Goal: Task Accomplishment & Management: Manage account settings

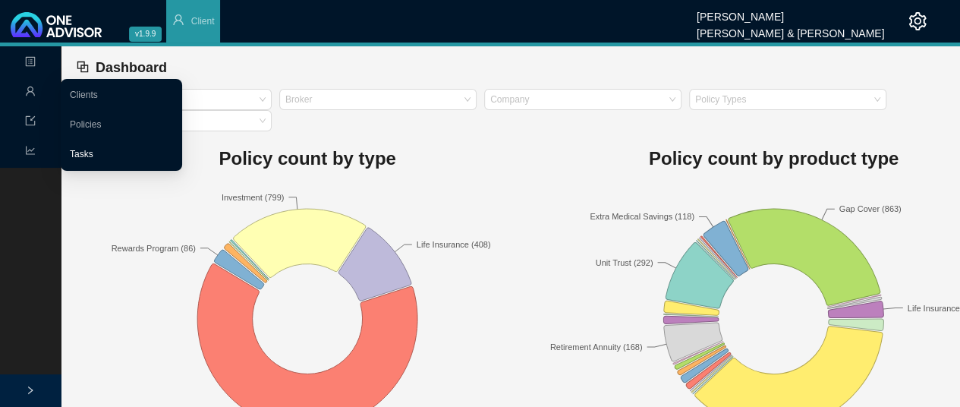
drag, startPoint x: 79, startPoint y: 151, endPoint x: 89, endPoint y: 150, distance: 10.0
click at [79, 151] on link "Tasks" at bounding box center [82, 154] width 24 height 11
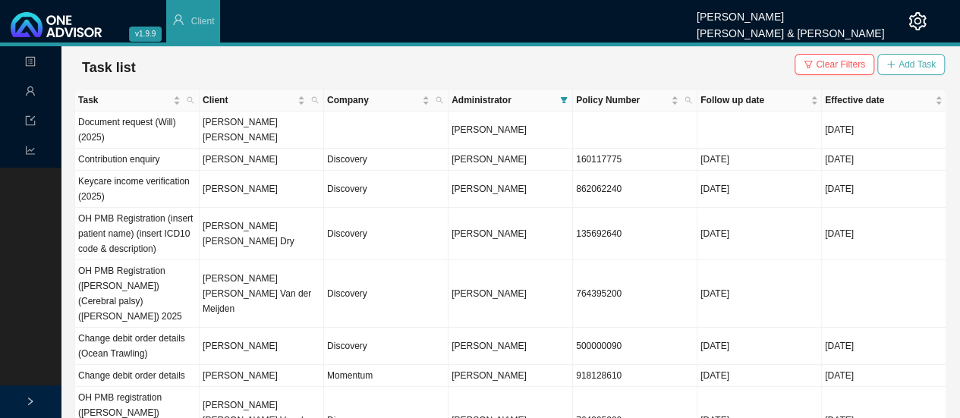
click at [904, 66] on span "Add Task" at bounding box center [917, 64] width 37 height 15
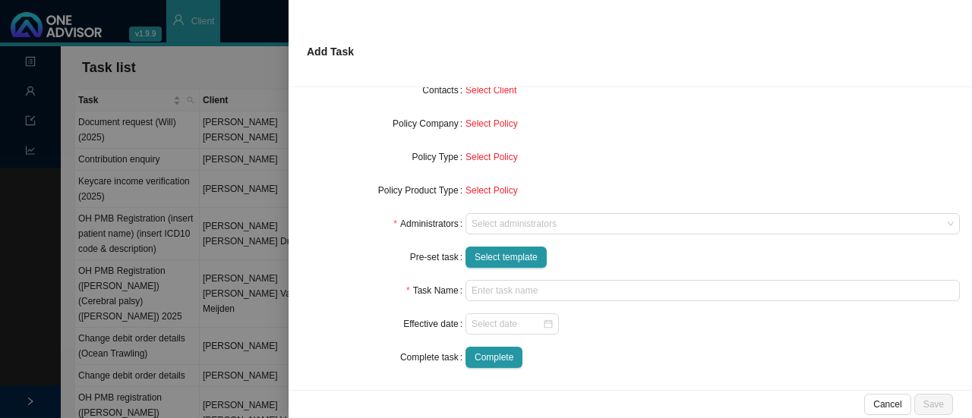
scroll to position [161, 0]
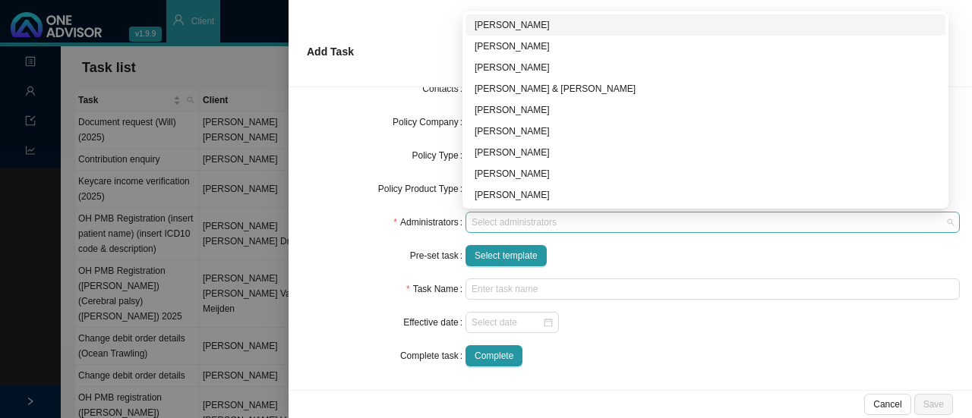
click at [486, 221] on div at bounding box center [705, 222] width 474 height 11
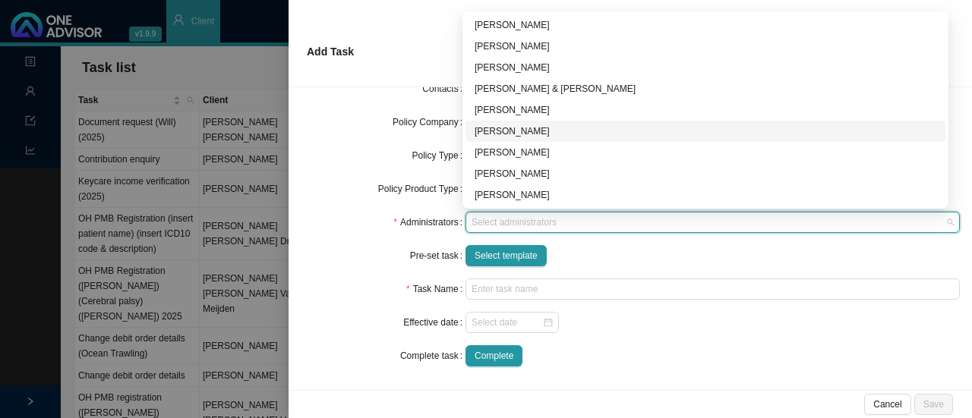
click at [503, 131] on div "[PERSON_NAME]" at bounding box center [705, 131] width 462 height 15
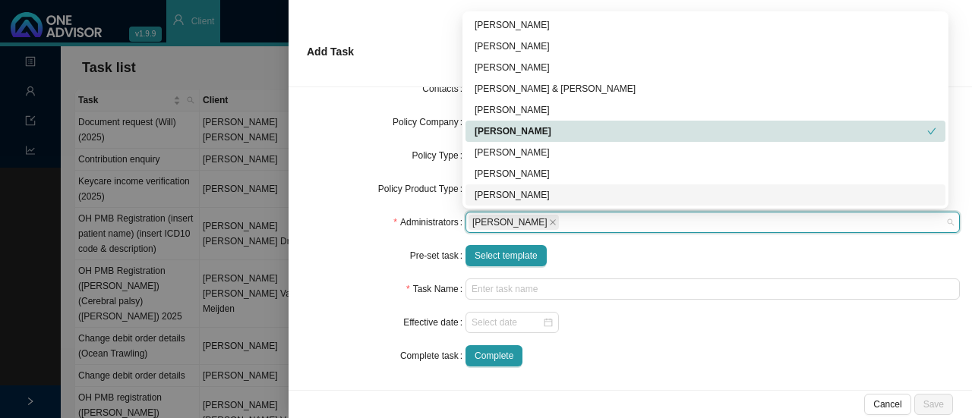
click at [380, 249] on div "Pre-set task" at bounding box center [383, 255] width 165 height 21
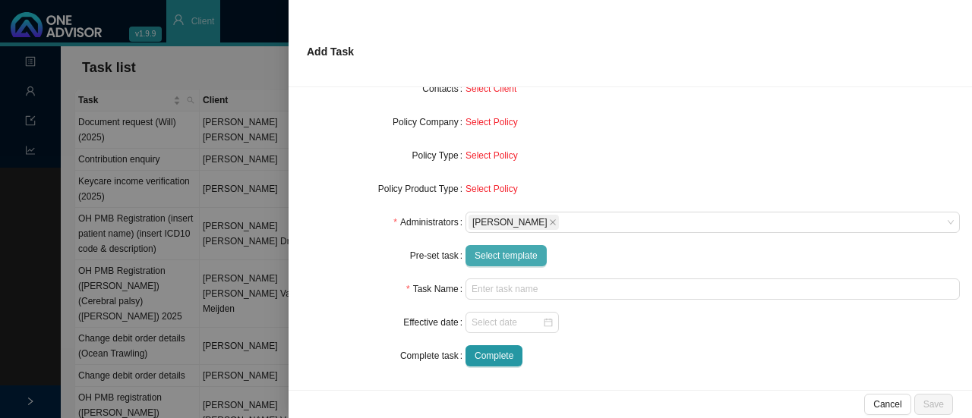
click at [502, 253] on span "Select template" at bounding box center [505, 255] width 63 height 15
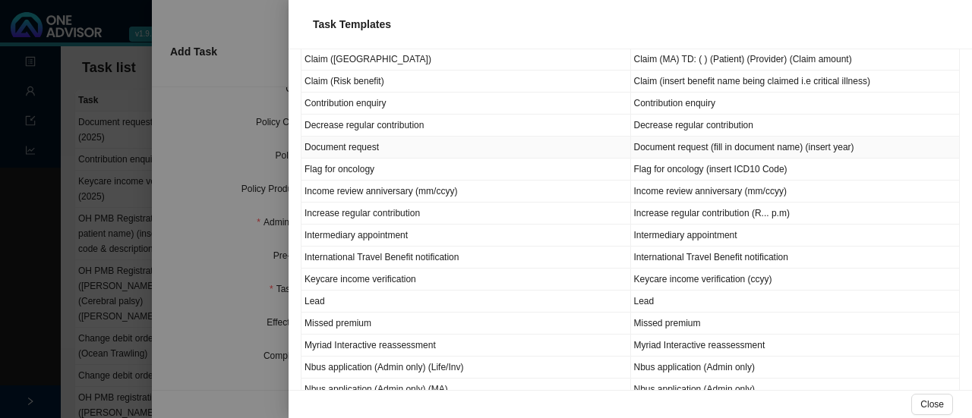
scroll to position [531, 0]
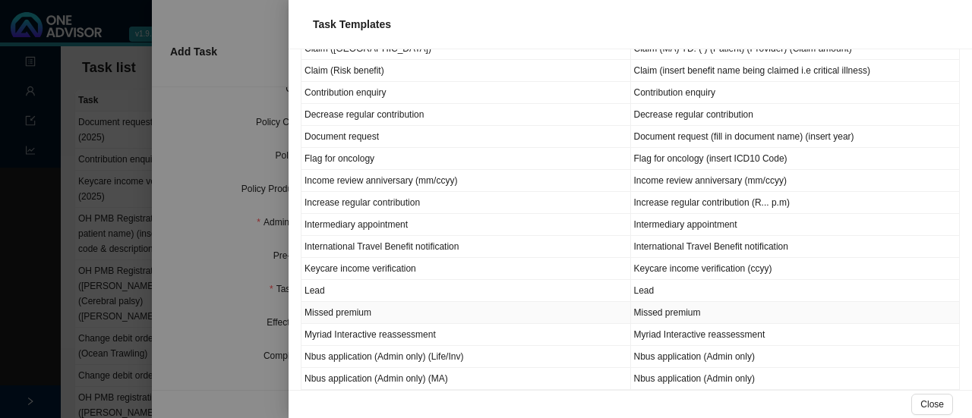
drag, startPoint x: 358, startPoint y: 304, endPoint x: 414, endPoint y: 300, distance: 55.6
click at [360, 302] on td "Missed premium" at bounding box center [465, 313] width 329 height 22
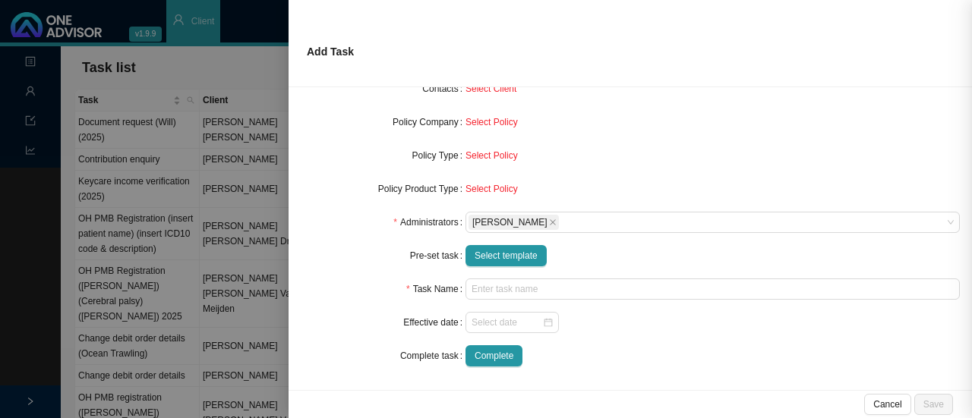
type input "Missed premium"
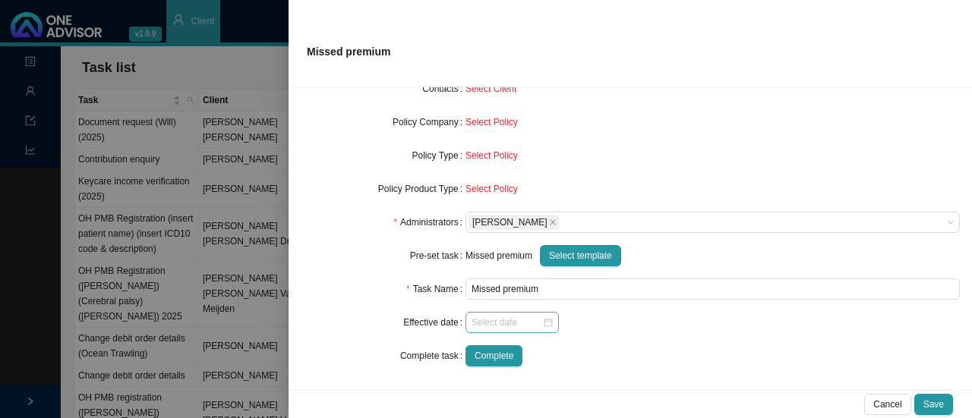
click at [547, 319] on div at bounding box center [511, 322] width 81 height 15
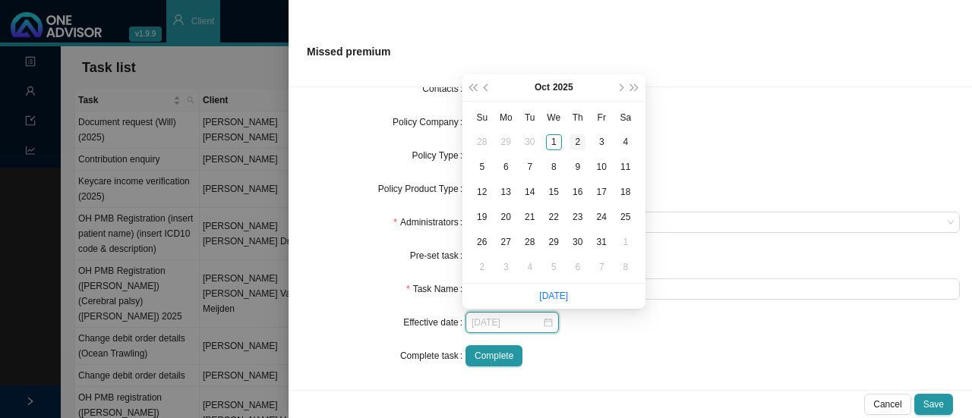
type input "[DATE]"
drag, startPoint x: 554, startPoint y: 140, endPoint x: 590, endPoint y: 137, distance: 35.8
click at [556, 138] on div "1" at bounding box center [554, 142] width 16 height 16
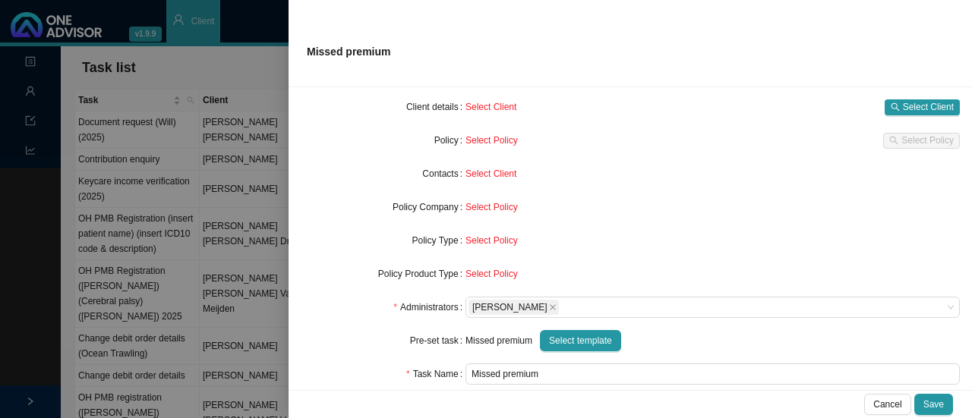
scroll to position [0, 0]
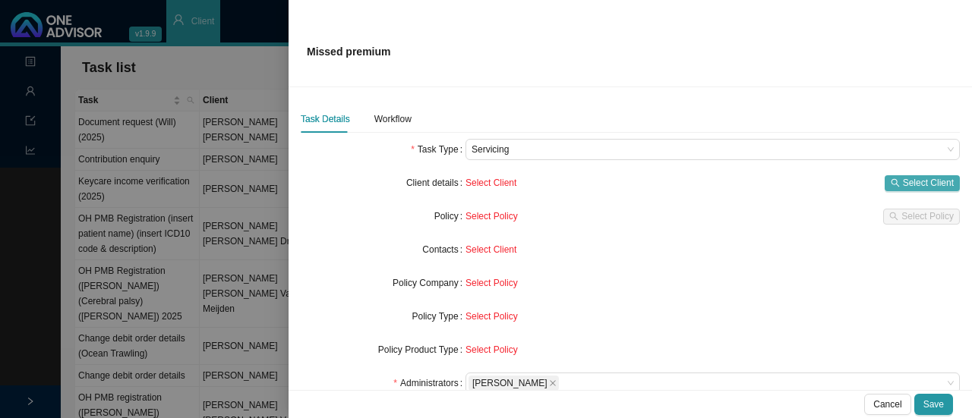
click at [931, 181] on span "Select Client" at bounding box center [928, 182] width 51 height 15
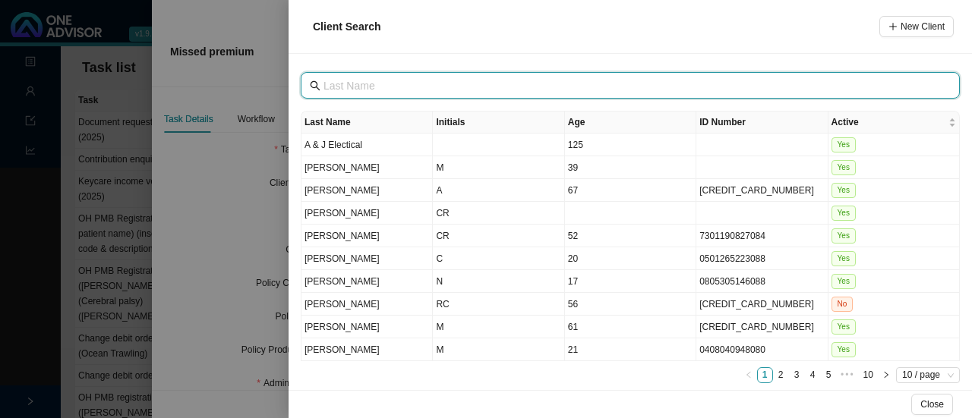
click at [351, 87] on input "text" at bounding box center [631, 85] width 616 height 17
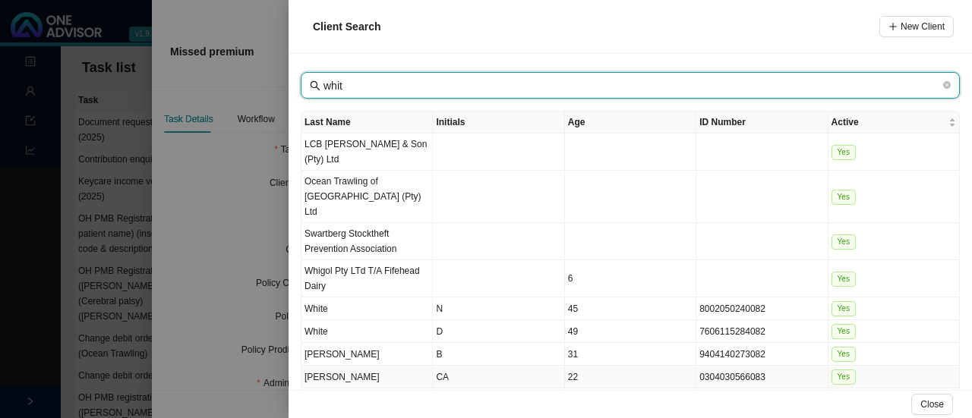
type input "whit"
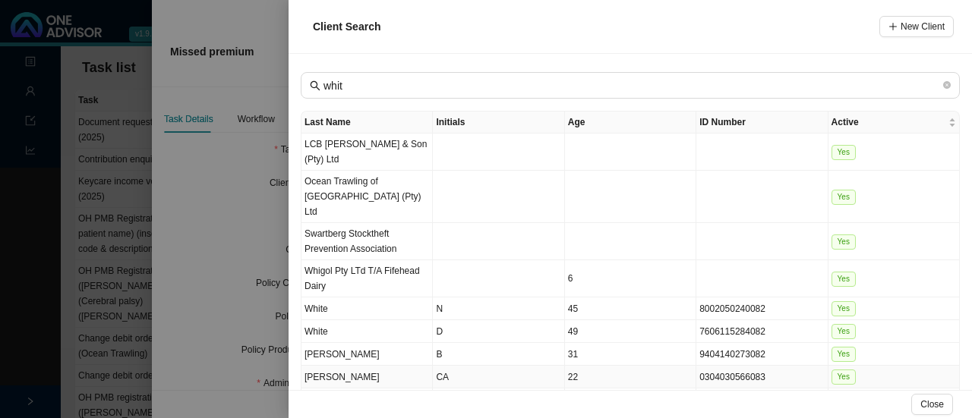
click at [341, 366] on td "[PERSON_NAME]" at bounding box center [366, 377] width 131 height 23
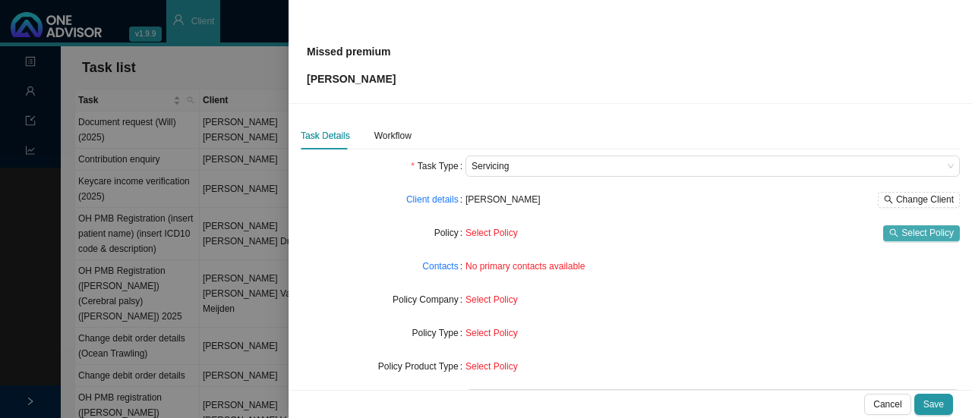
click at [911, 233] on span "Select Policy" at bounding box center [927, 232] width 52 height 15
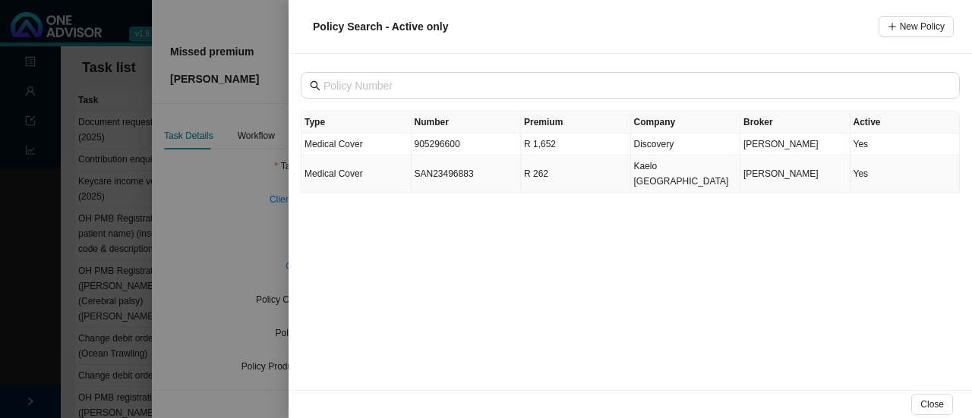
drag, startPoint x: 440, startPoint y: 167, endPoint x: 506, endPoint y: 166, distance: 66.0
click at [440, 166] on td "SAN23496883" at bounding box center [466, 174] width 110 height 37
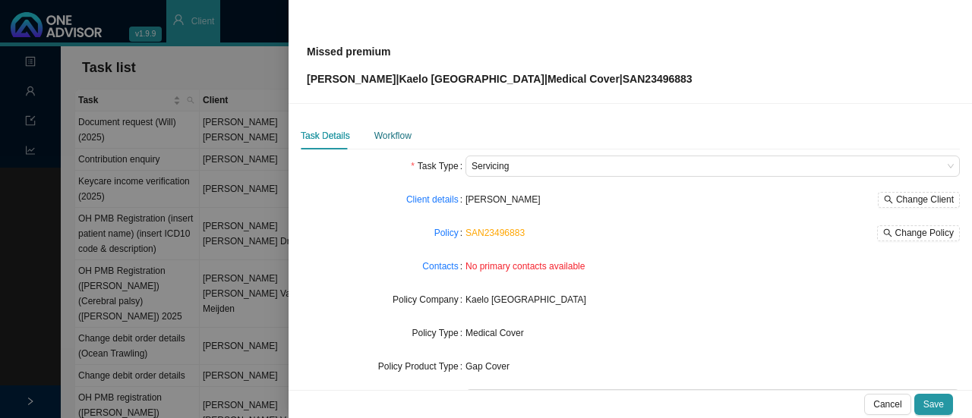
click at [387, 137] on div "Workflow" at bounding box center [392, 135] width 37 height 15
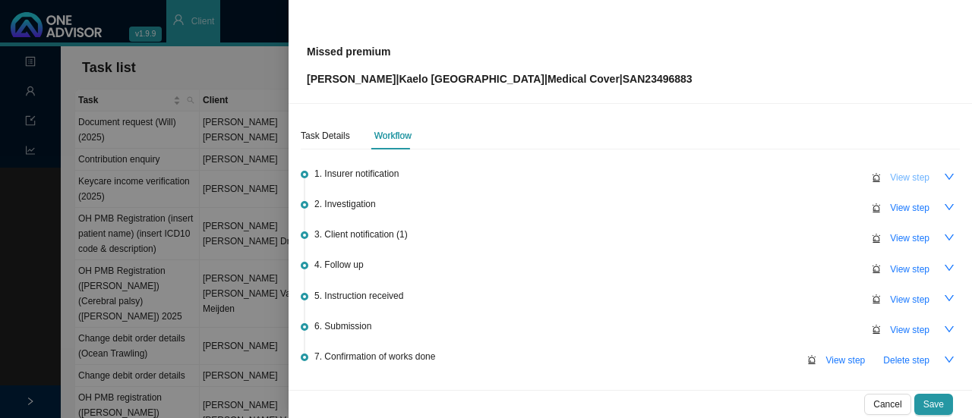
click at [905, 180] on span "View step" at bounding box center [909, 177] width 39 height 15
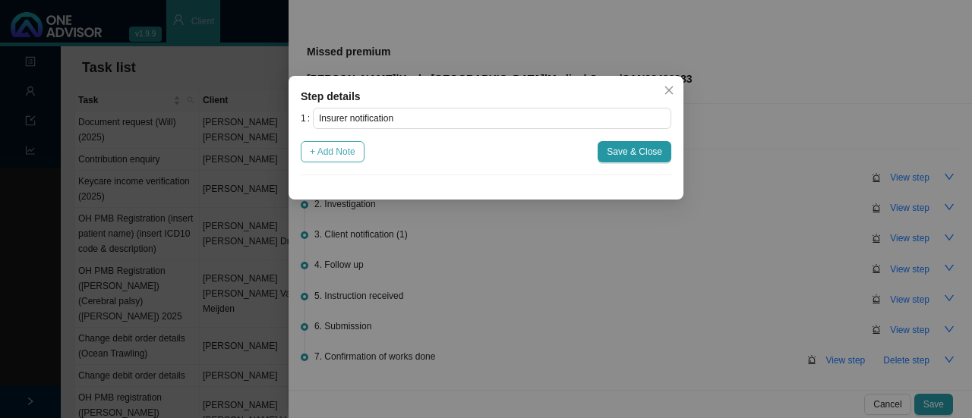
click at [341, 157] on span "+ Add Note" at bounding box center [333, 151] width 46 height 15
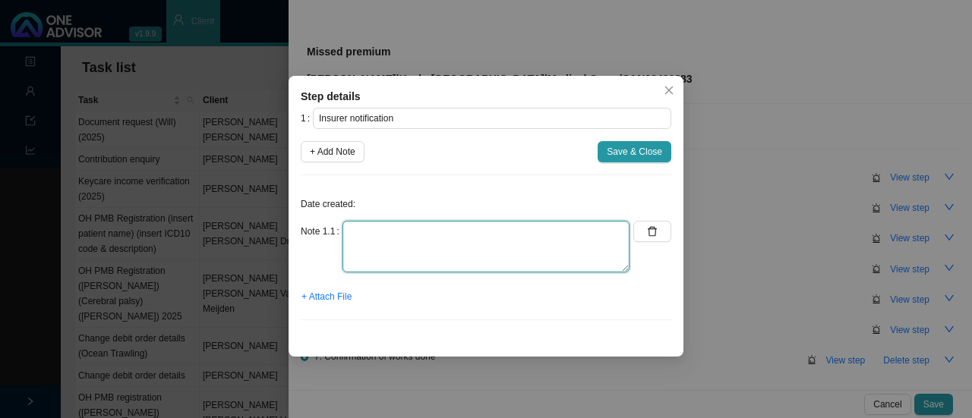
click at [363, 247] on textarea at bounding box center [485, 247] width 287 height 52
type textarea "Member notified us -"
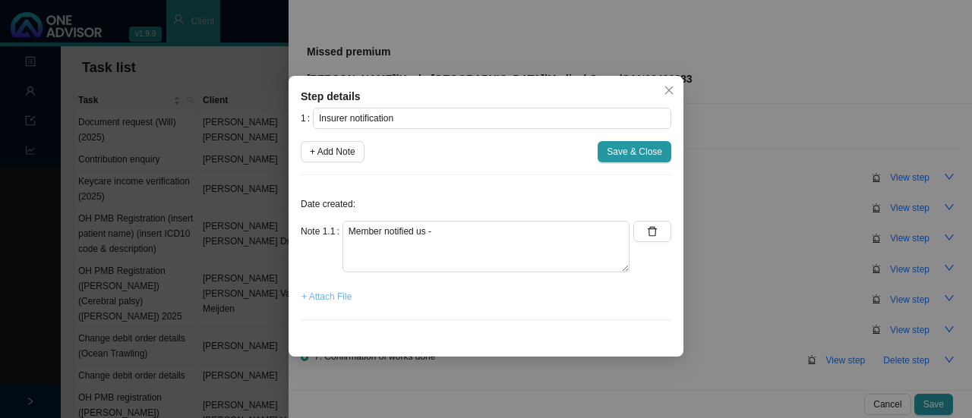
click at [338, 299] on span "+ Attach File" at bounding box center [326, 296] width 50 height 15
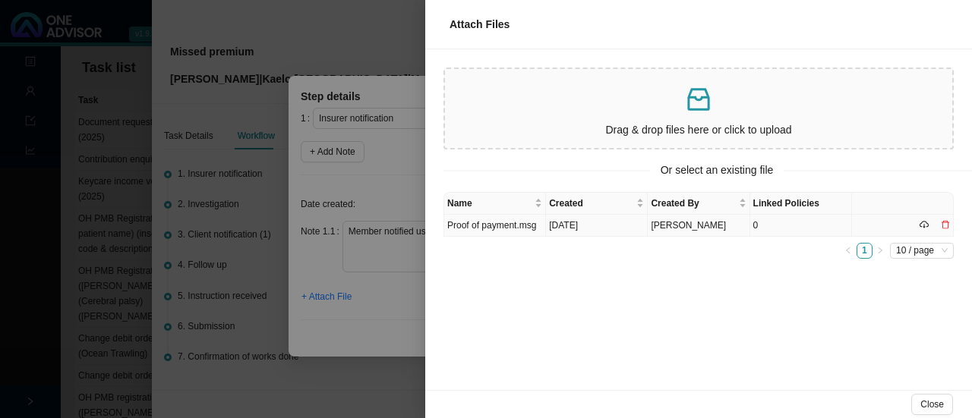
click at [501, 229] on td "Proof of payment.msg" at bounding box center [495, 226] width 102 height 22
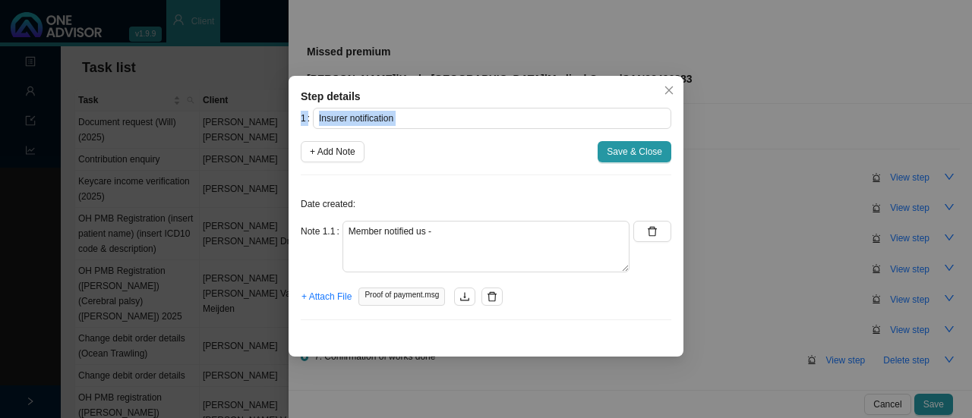
drag, startPoint x: 425, startPoint y: 93, endPoint x: 492, endPoint y: 157, distance: 92.4
click at [492, 157] on div "Step details 1 Insurer notification + Add Note Save & Close Date created: Note …" at bounding box center [485, 216] width 395 height 281
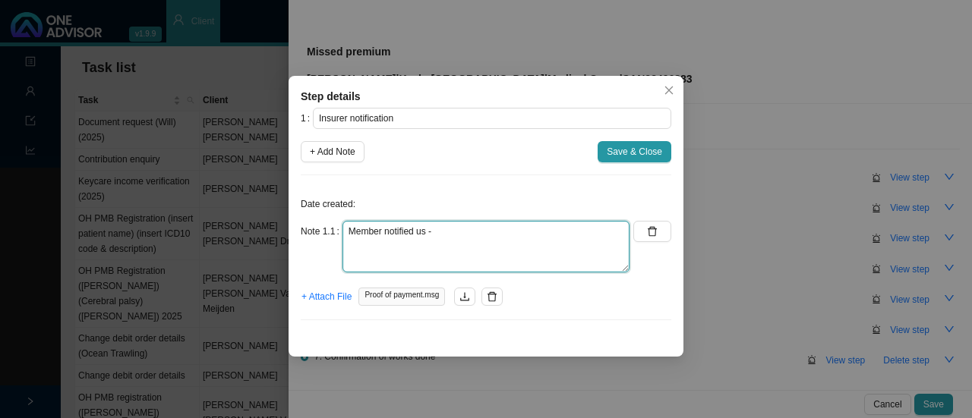
click at [484, 230] on textarea "Member notified us -" at bounding box center [485, 247] width 287 height 52
drag, startPoint x: 534, startPoint y: 237, endPoint x: 302, endPoint y: 222, distance: 232.0
click at [302, 222] on div "Note 1.1 Member notified us -" at bounding box center [465, 247] width 329 height 52
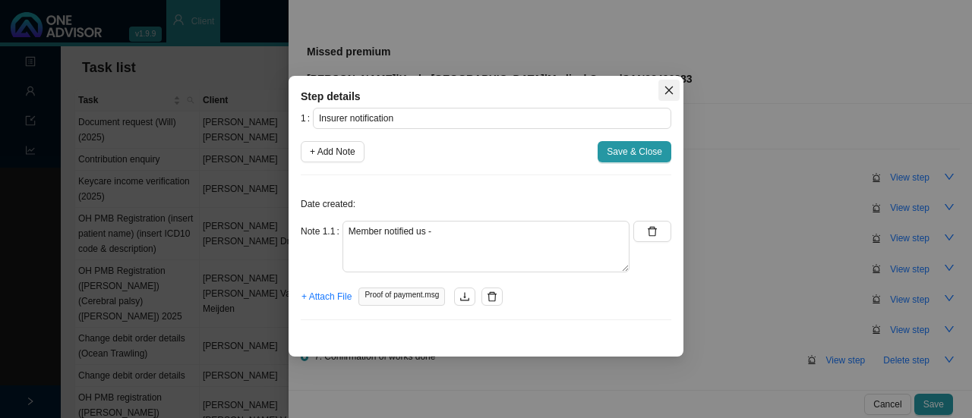
click at [670, 92] on icon "close" at bounding box center [669, 91] width 8 height 8
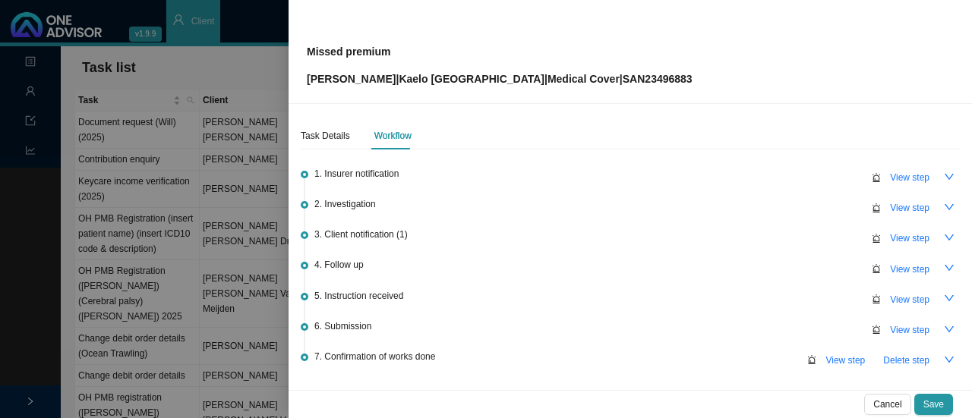
drag, startPoint x: 894, startPoint y: 184, endPoint x: 810, endPoint y: 184, distance: 83.5
click at [894, 183] on span "View step" at bounding box center [909, 177] width 39 height 15
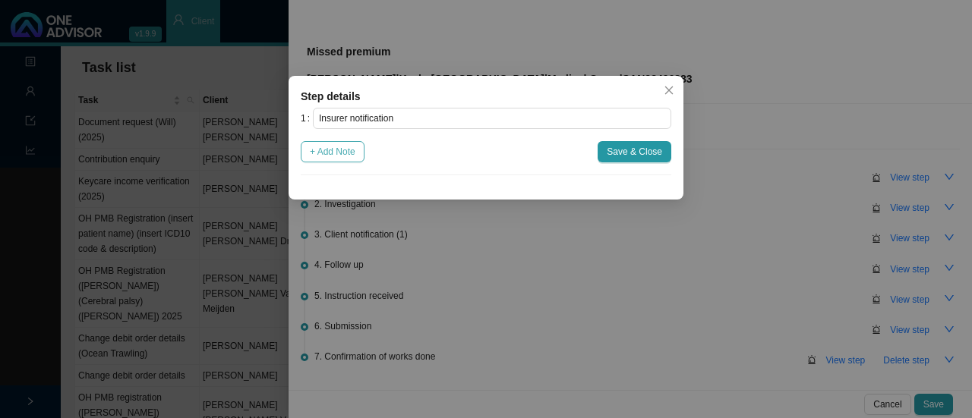
click at [345, 156] on span "+ Add Note" at bounding box center [333, 151] width 46 height 15
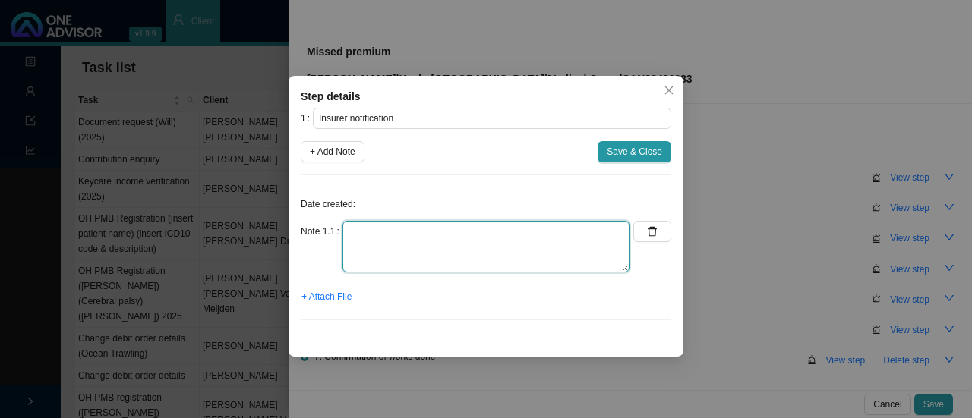
click at [354, 239] on textarea at bounding box center [485, 247] width 287 height 52
paste textarea "Member notified us -"
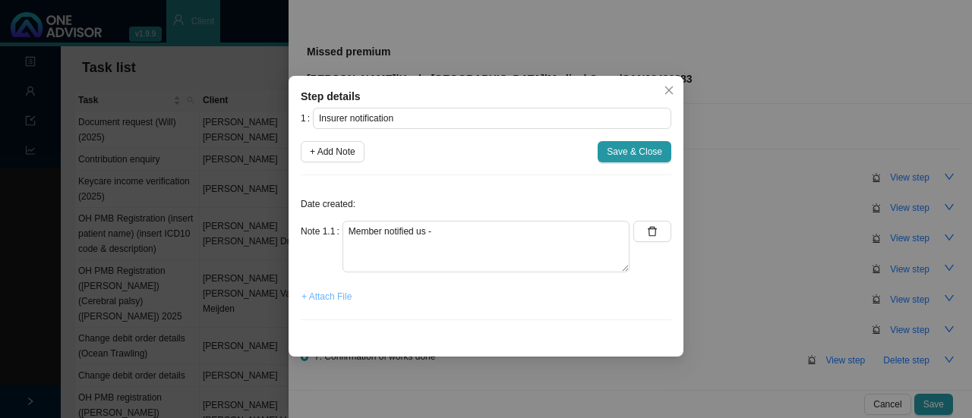
click at [326, 301] on span "+ Attach File" at bounding box center [326, 296] width 50 height 15
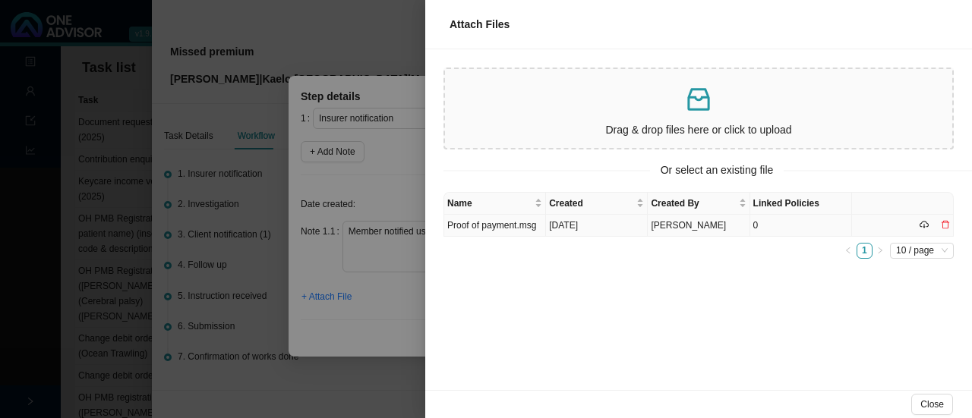
drag, startPoint x: 489, startPoint y: 231, endPoint x: 533, endPoint y: 231, distance: 44.0
click at [489, 231] on td "Proof of payment.msg" at bounding box center [495, 226] width 102 height 22
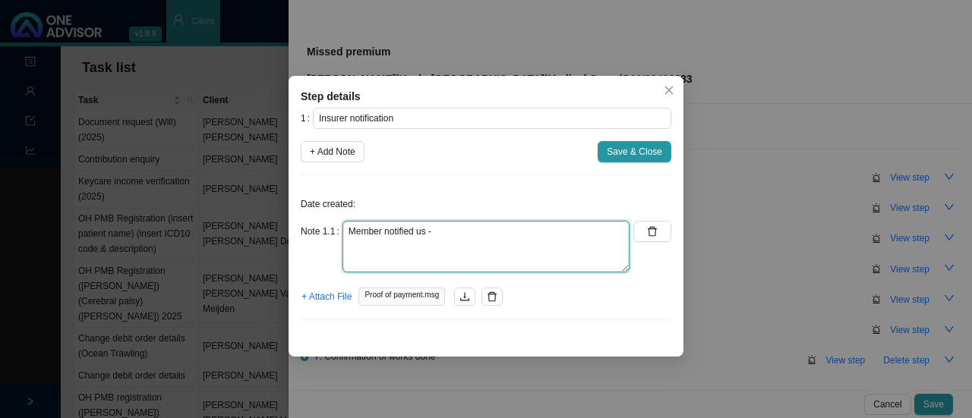
click at [475, 240] on textarea "Member notified us -" at bounding box center [485, 247] width 287 height 52
drag, startPoint x: 550, startPoint y: 228, endPoint x: 237, endPoint y: 229, distance: 312.8
click at [237, 229] on div "Step details 1 Insurer notification + Add Note Save & Close Date created: Note …" at bounding box center [486, 209] width 972 height 418
type textarea "Member notified us - proof of payment received"
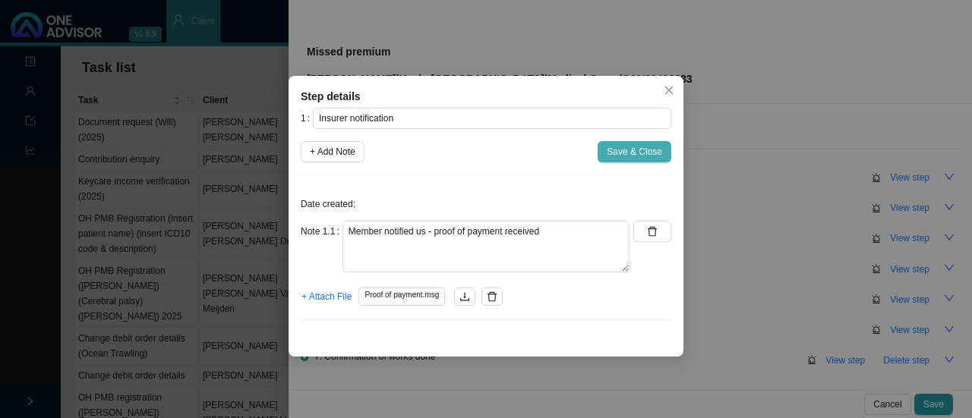
click at [638, 156] on span "Save & Close" at bounding box center [634, 151] width 55 height 15
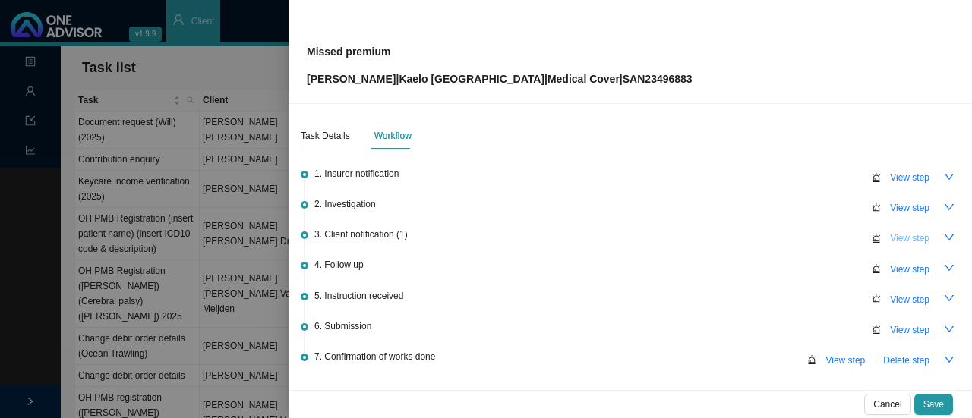
click at [893, 234] on span "View step" at bounding box center [909, 238] width 39 height 15
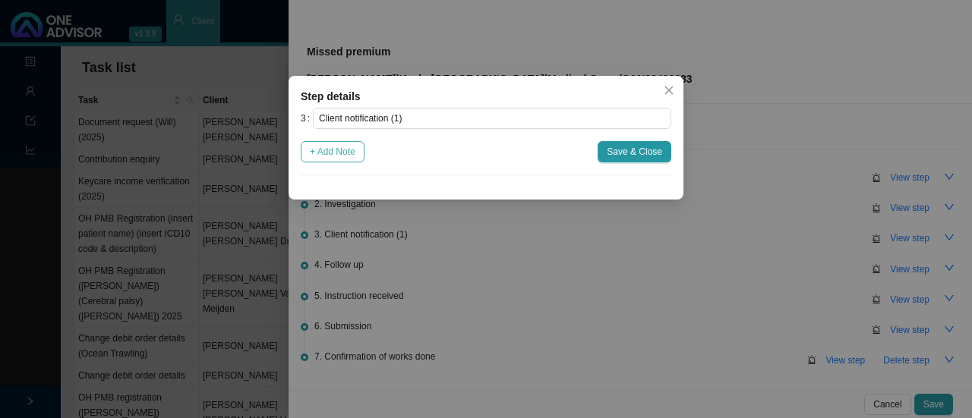
click at [345, 154] on span "+ Add Note" at bounding box center [333, 151] width 46 height 15
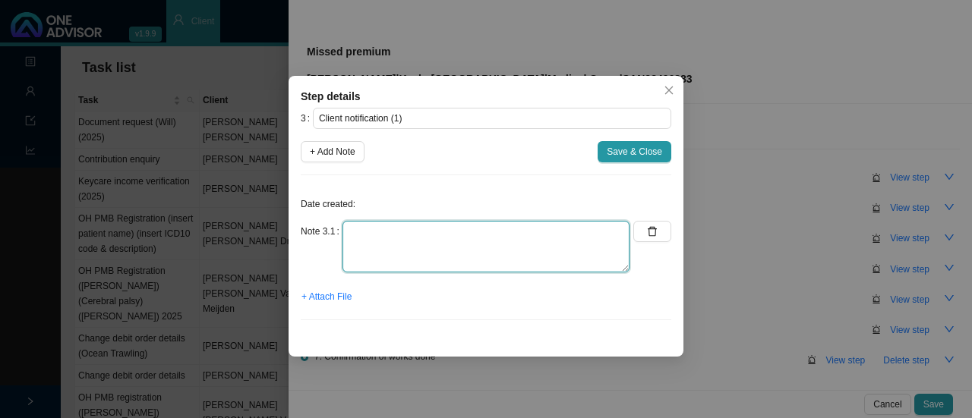
click at [373, 239] on textarea at bounding box center [485, 247] width 287 height 52
paste textarea "Member notified us - proof of payment received"
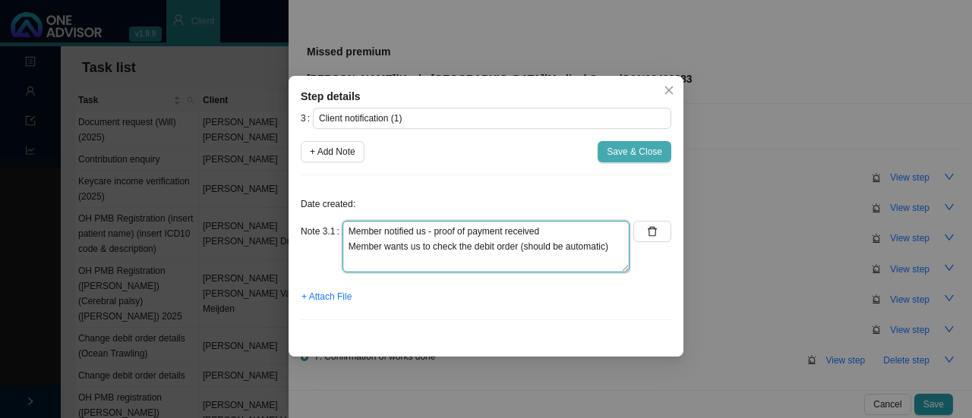
type textarea "Member notified us - proof of payment received Member wants us to check the deb…"
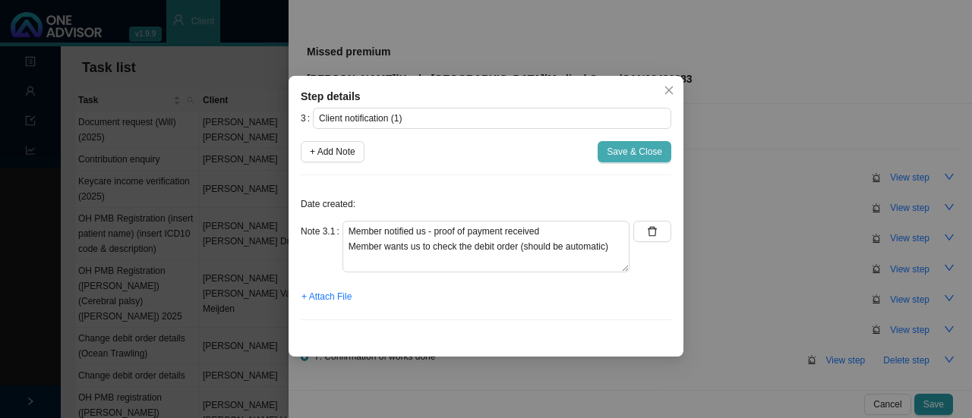
click at [611, 150] on span "Save & Close" at bounding box center [634, 151] width 55 height 15
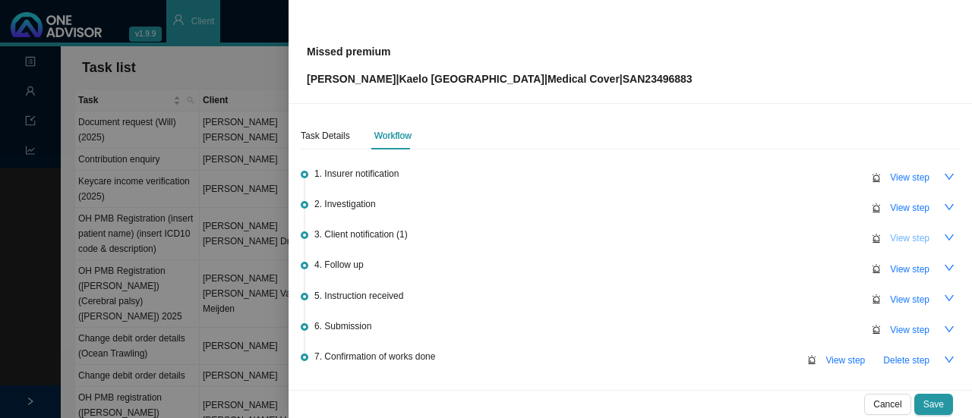
click at [894, 237] on span "View step" at bounding box center [909, 238] width 39 height 15
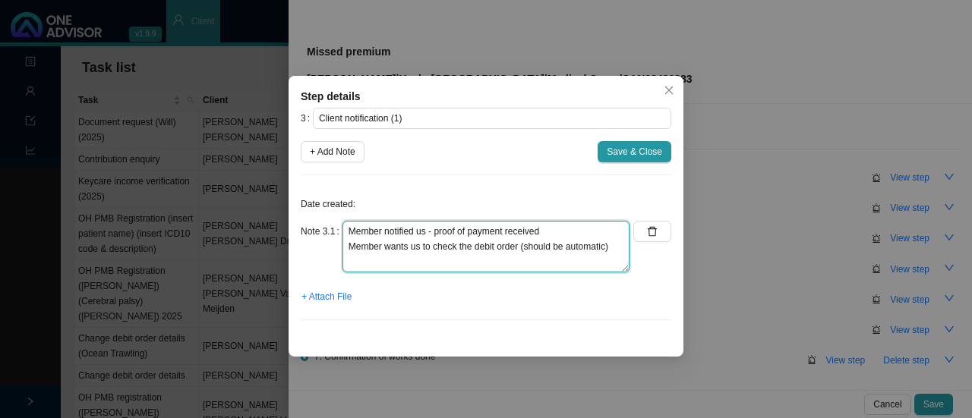
click at [610, 244] on textarea "Member notified us - proof of payment received Member wants us to check the deb…" at bounding box center [485, 247] width 287 height 52
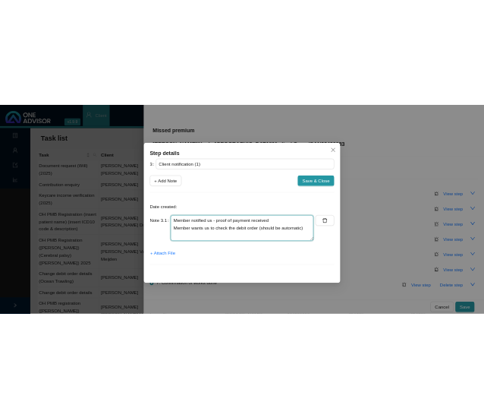
scroll to position [11, 0]
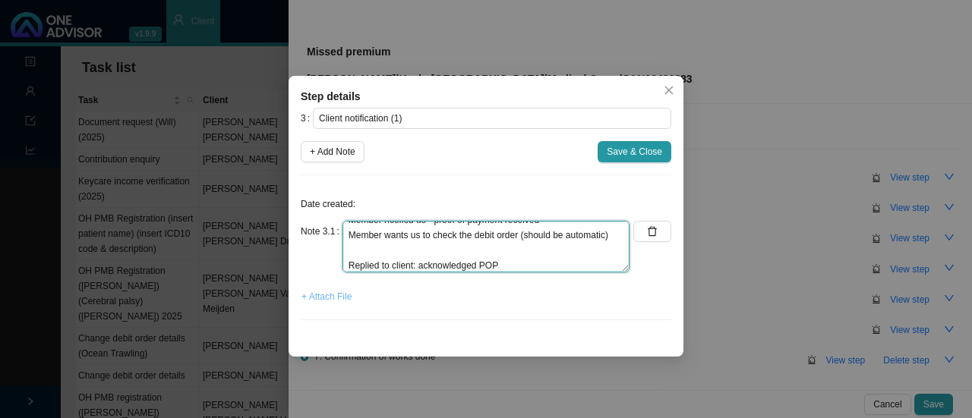
type textarea "Member notified us - proof of payment received Member wants us to check the deb…"
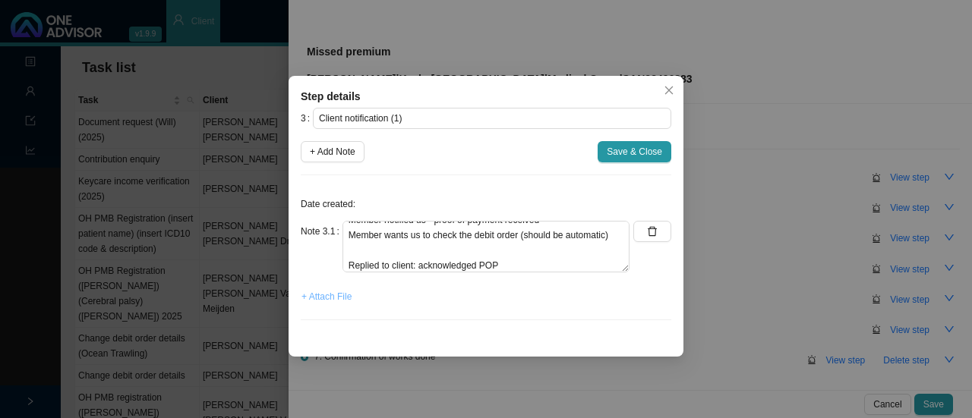
click at [338, 292] on span "+ Attach File" at bounding box center [326, 296] width 50 height 15
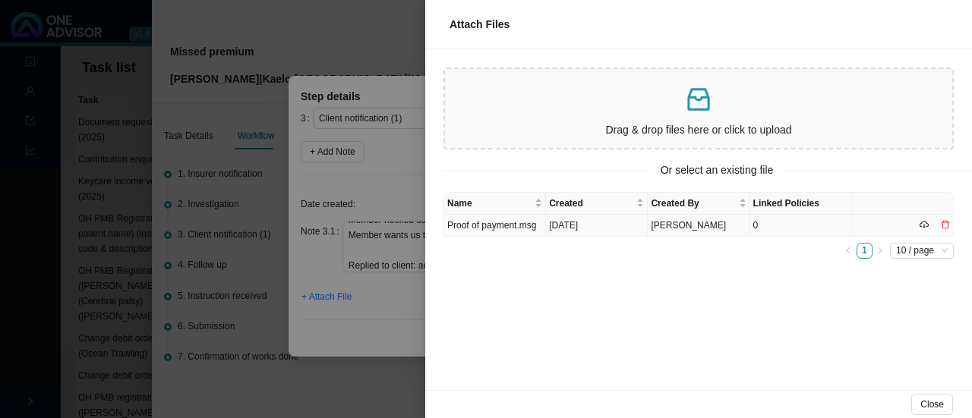
click at [493, 227] on td "Proof of payment.msg" at bounding box center [495, 226] width 102 height 22
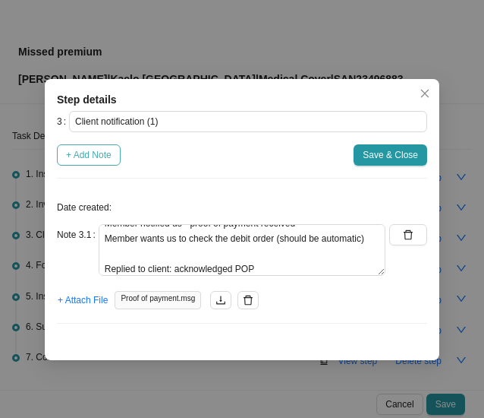
click at [82, 157] on span "+ Add Note" at bounding box center [89, 154] width 46 height 15
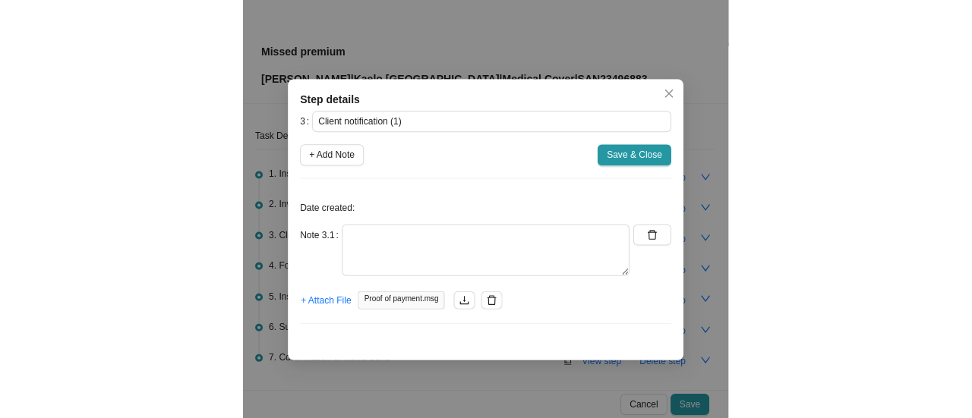
scroll to position [0, 0]
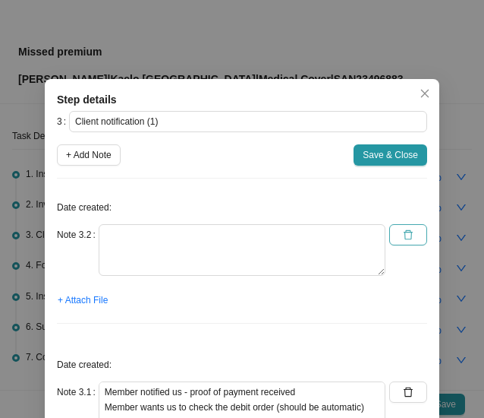
click at [396, 232] on button "button" at bounding box center [408, 234] width 38 height 21
type textarea "Member notified us - proof of payment received Member wants us to check the deb…"
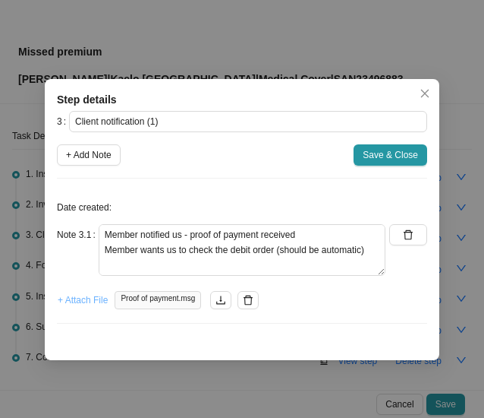
click at [70, 294] on span "+ Attach File" at bounding box center [83, 299] width 50 height 15
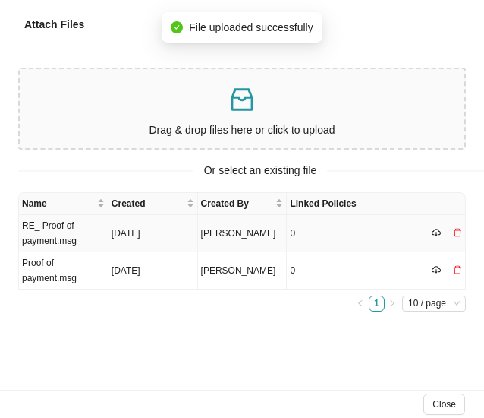
click at [44, 235] on td "RE_ Proof of payment.msg" at bounding box center [64, 233] width 90 height 37
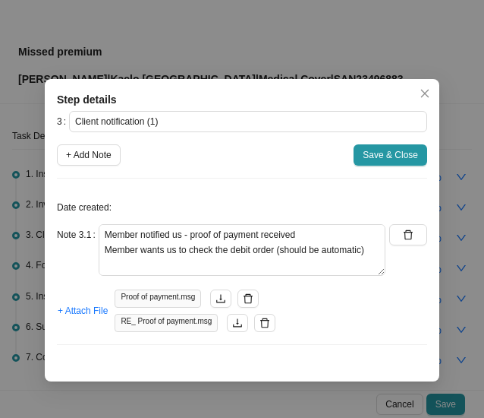
drag, startPoint x: 383, startPoint y: 151, endPoint x: 430, endPoint y: 151, distance: 47.1
click at [383, 151] on span "Save & Close" at bounding box center [390, 154] width 55 height 15
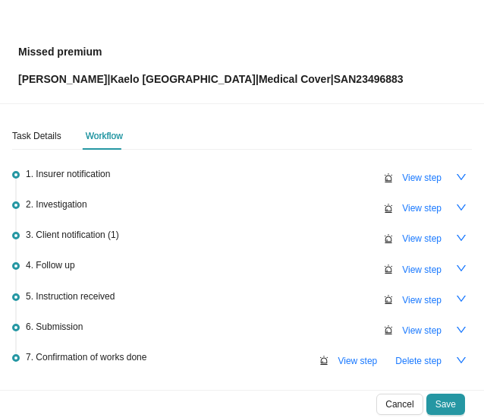
drag, startPoint x: 362, startPoint y: 80, endPoint x: 287, endPoint y: 80, distance: 75.2
click at [287, 80] on div "Missed premium [PERSON_NAME] | Kaelo Sanlam Gap | Medical Cover | SAN23496883" at bounding box center [242, 51] width 448 height 71
copy p "SAN23496883"
click at [413, 296] on span "View step" at bounding box center [421, 299] width 39 height 15
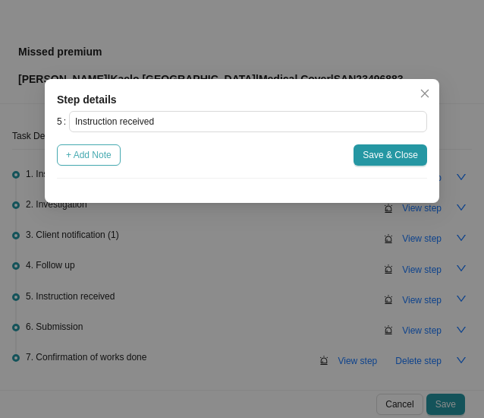
click at [90, 154] on span "+ Add Note" at bounding box center [89, 154] width 46 height 15
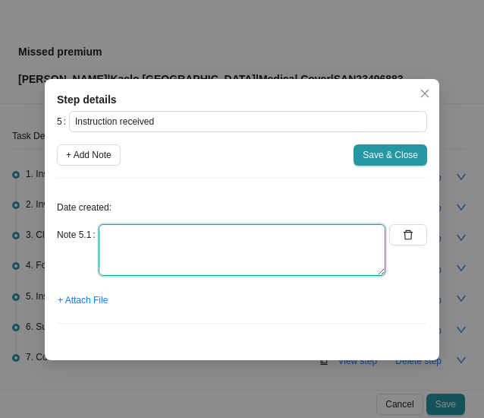
click at [121, 250] on textarea at bounding box center [242, 250] width 287 height 52
type textarea "Pop received"
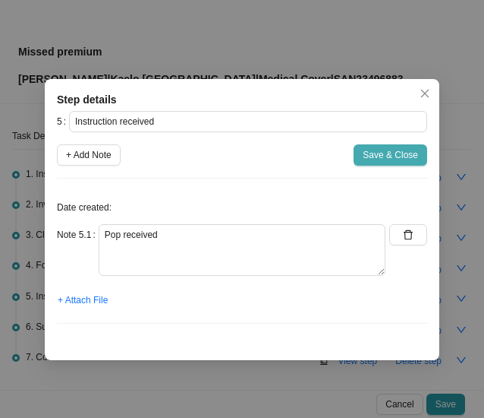
click at [375, 159] on span "Save & Close" at bounding box center [390, 154] width 55 height 15
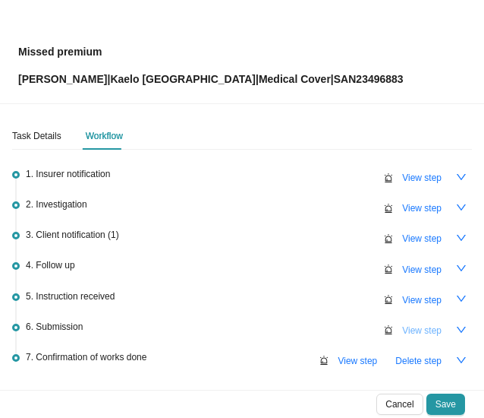
click at [416, 324] on span "View step" at bounding box center [421, 330] width 39 height 15
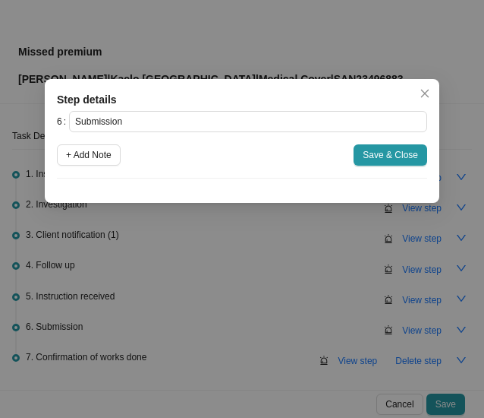
drag, startPoint x: 79, startPoint y: 156, endPoint x: 93, endPoint y: 186, distance: 33.3
click at [79, 156] on span "+ Add Note" at bounding box center [89, 154] width 46 height 15
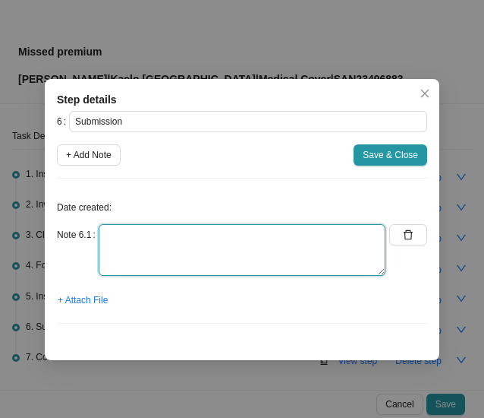
click at [140, 242] on textarea at bounding box center [242, 250] width 287 height 52
type textarea "S"
type textarea "POP & enquiry sent to Sanlam // Autoreply ref number:"
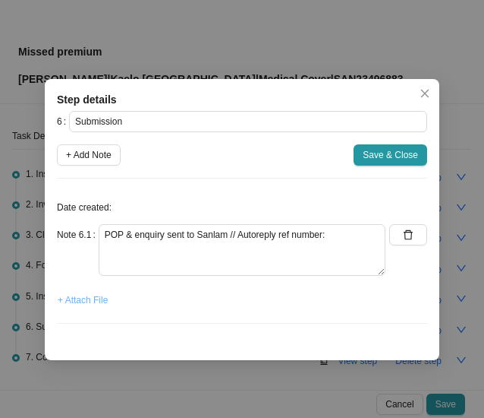
click at [85, 300] on span "+ Attach File" at bounding box center [83, 299] width 50 height 15
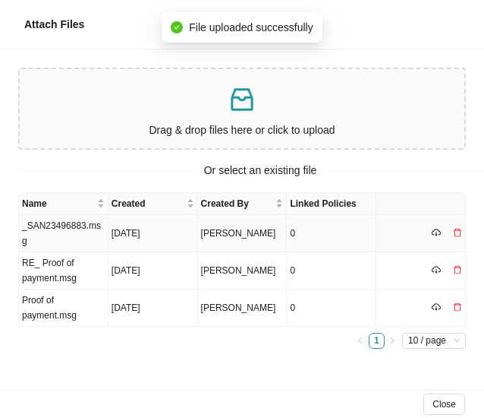
drag, startPoint x: 50, startPoint y: 225, endPoint x: 191, endPoint y: 209, distance: 142.1
click at [50, 225] on td "_SAN23496883.msg" at bounding box center [64, 233] width 90 height 37
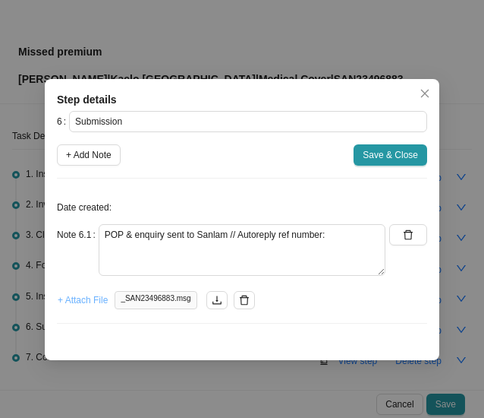
click at [70, 301] on span "+ Attach File" at bounding box center [83, 299] width 50 height 15
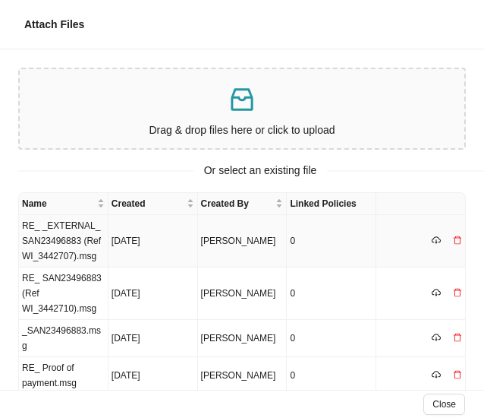
click at [65, 238] on td "RE_ _EXTERNAL_ SAN23496883 (Ref WI_3442707).msg" at bounding box center [64, 241] width 90 height 52
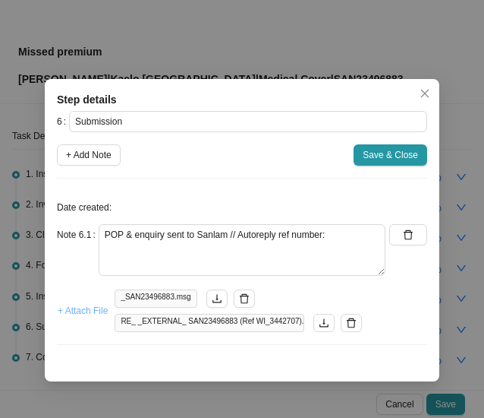
click at [78, 307] on span "+ Attach File" at bounding box center [83, 310] width 50 height 15
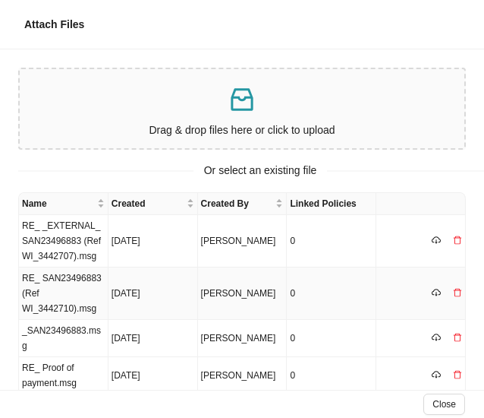
click at [61, 279] on td "RE_ SAN23496883 (Ref WI_3442710).msg" at bounding box center [64, 293] width 90 height 52
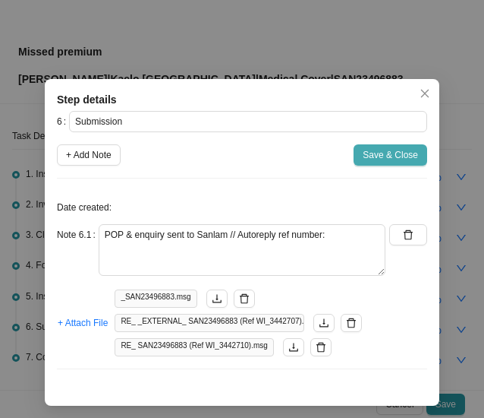
click at [375, 154] on span "Save & Close" at bounding box center [390, 154] width 55 height 15
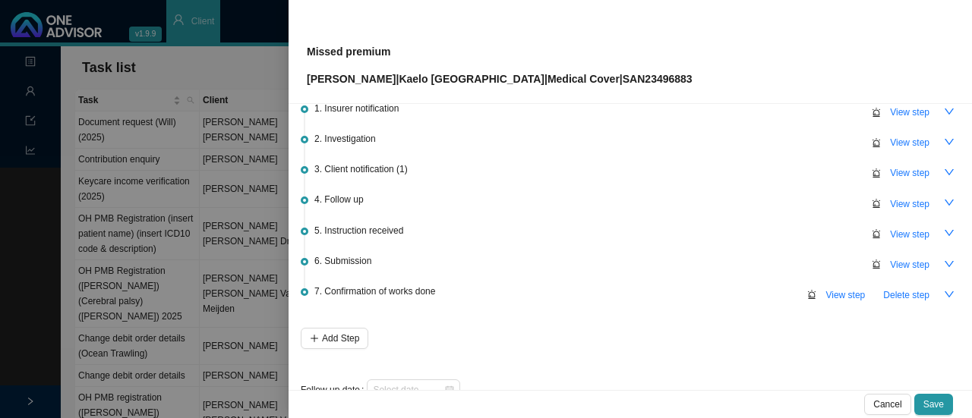
scroll to position [96, 0]
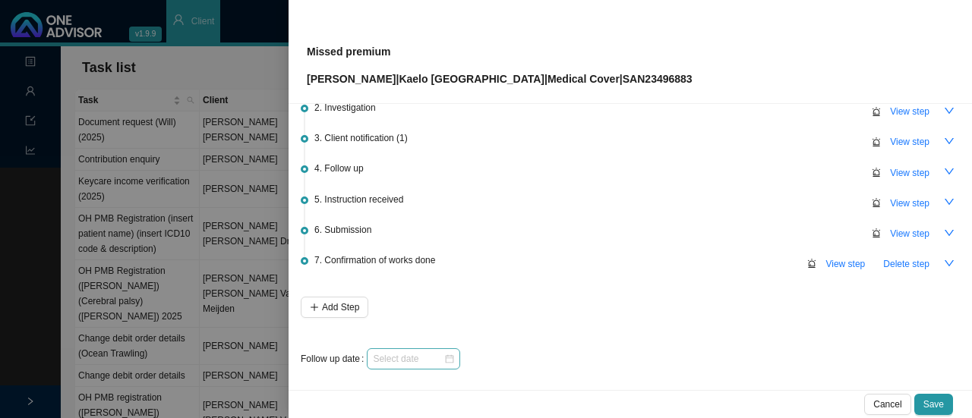
click at [443, 353] on div at bounding box center [413, 358] width 81 height 15
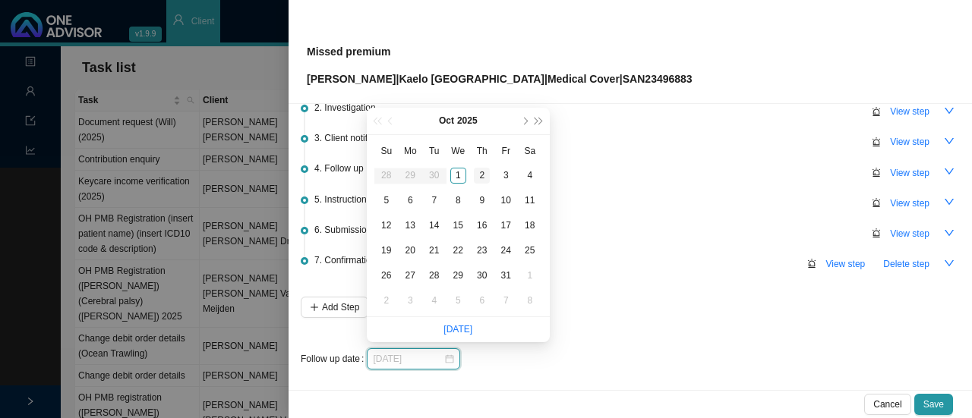
type input "[DATE]"
click at [485, 174] on div "2" at bounding box center [482, 176] width 16 height 16
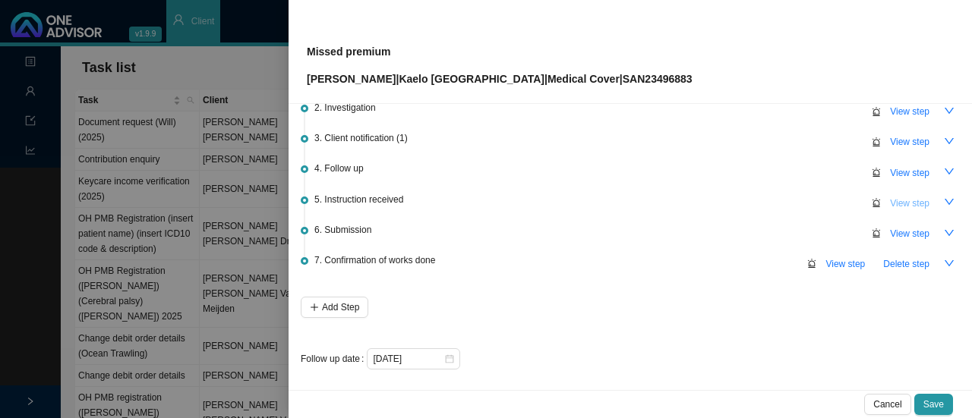
click at [890, 203] on span "View step" at bounding box center [909, 203] width 39 height 15
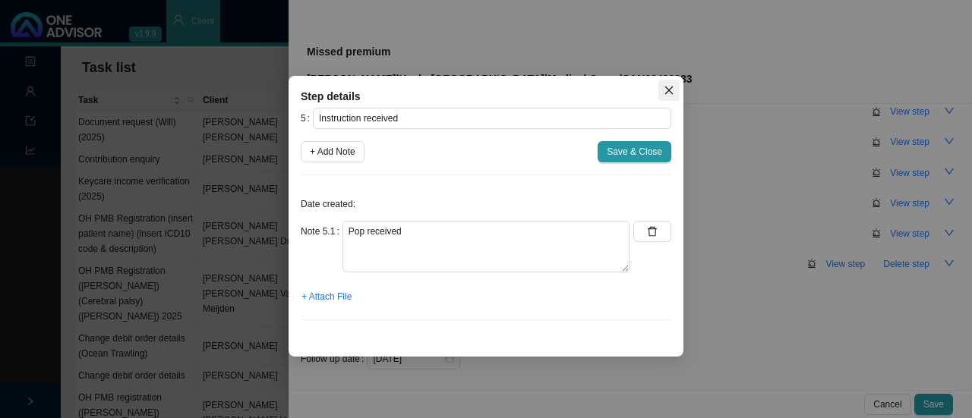
click at [676, 89] on span "Close" at bounding box center [668, 90] width 21 height 11
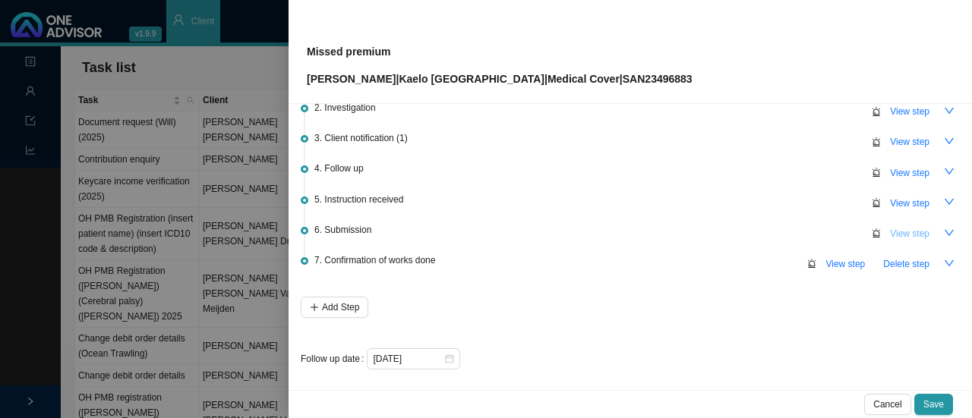
click at [908, 230] on span "View step" at bounding box center [909, 233] width 39 height 15
type input "Submission"
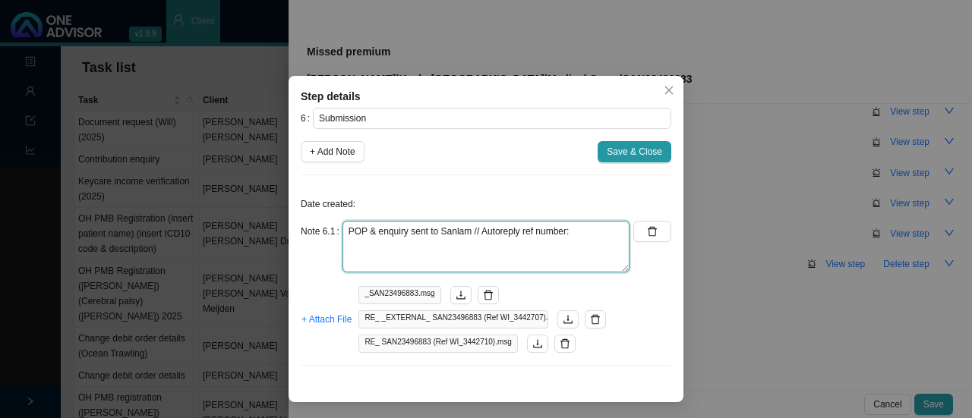
click at [619, 234] on textarea "POP & enquiry sent to Sanlam // Autoreply ref number:" at bounding box center [485, 247] width 287 height 52
paste textarea "(Ref WI:3442707)"
click at [619, 230] on textarea "POP & enquiry sent to Sanlam // Autoreply ref number: WI:3442707" at bounding box center [485, 247] width 287 height 52
paste textarea "WI:3442710"
drag, startPoint x: 345, startPoint y: 246, endPoint x: 354, endPoint y: 244, distance: 9.4
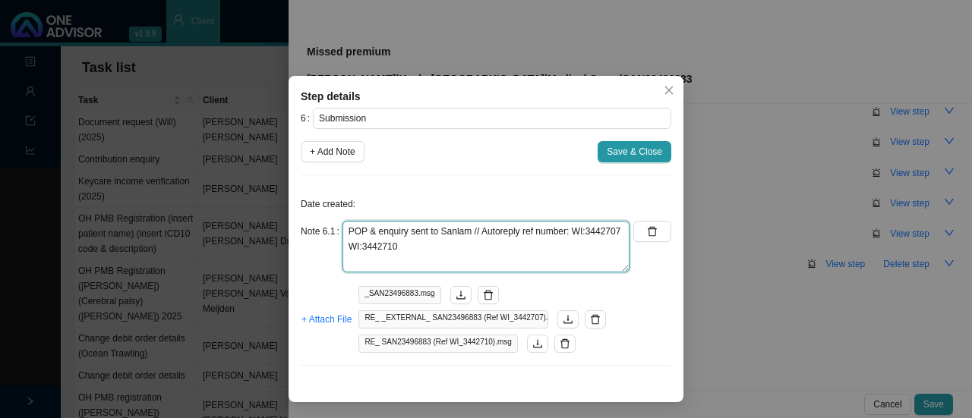
click at [345, 245] on textarea "POP & enquiry sent to Sanlam // Autoreply ref number: WI:3442707 WI:3442710" at bounding box center [485, 247] width 287 height 52
type textarea "POP & enquiry sent to Sanlam // Autoreply ref number: WI:3442707 & WI:3442710"
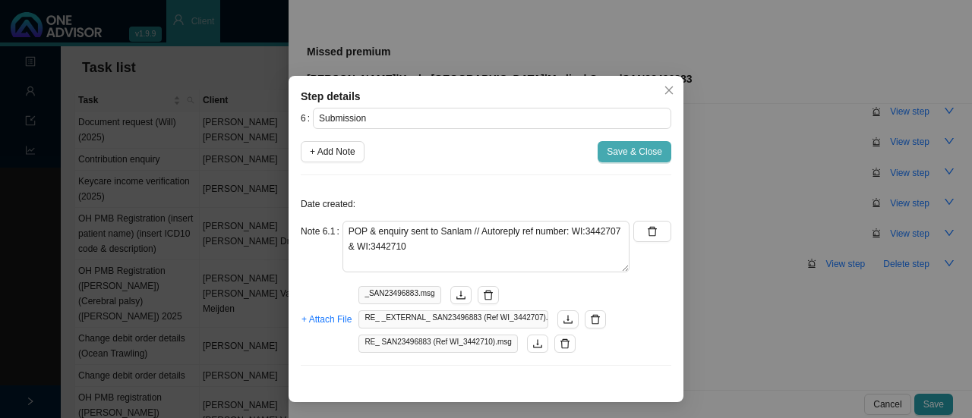
click at [635, 149] on span "Save & Close" at bounding box center [634, 151] width 55 height 15
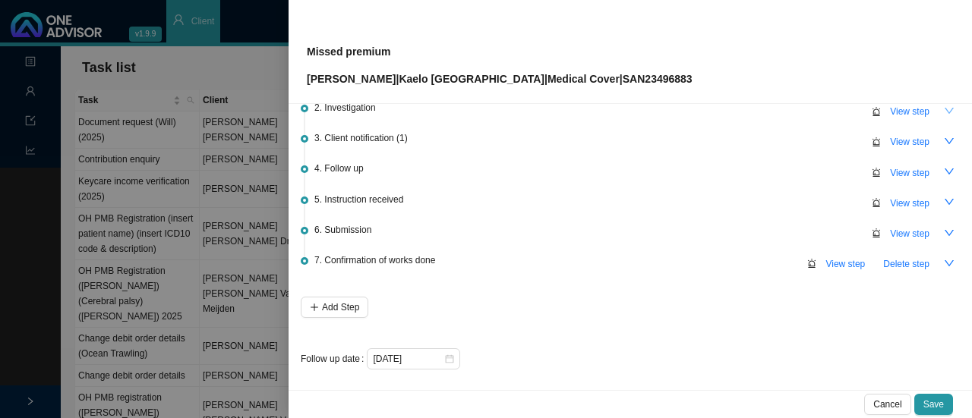
click at [944, 113] on icon "down" at bounding box center [949, 111] width 11 height 11
click at [896, 106] on span "View step" at bounding box center [909, 111] width 39 height 15
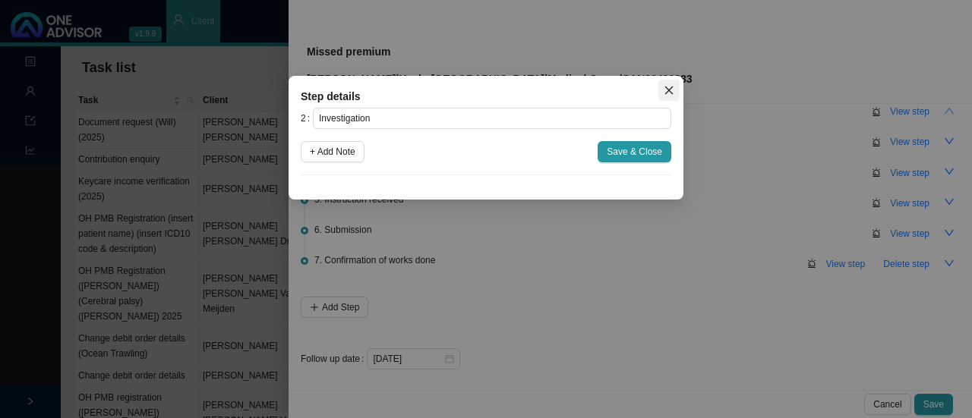
click at [670, 89] on icon "close" at bounding box center [668, 90] width 11 height 11
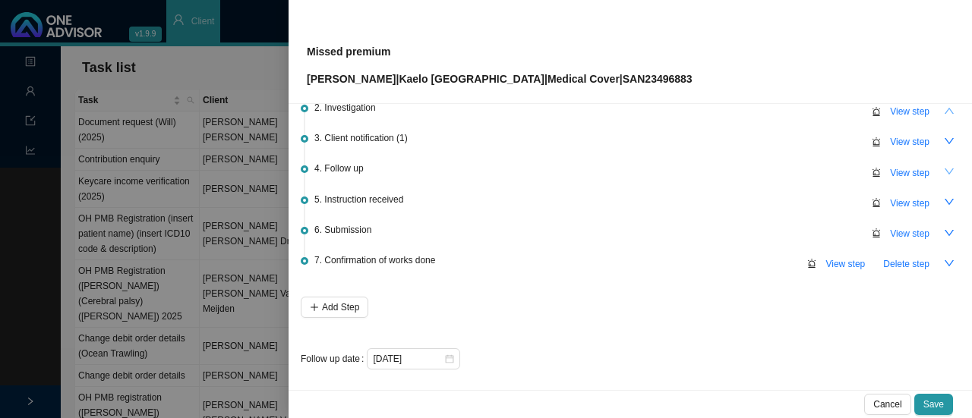
click at [944, 169] on icon "down" at bounding box center [948, 172] width 9 height 6
click at [909, 168] on span "View step" at bounding box center [909, 172] width 39 height 15
type input "Follow up"
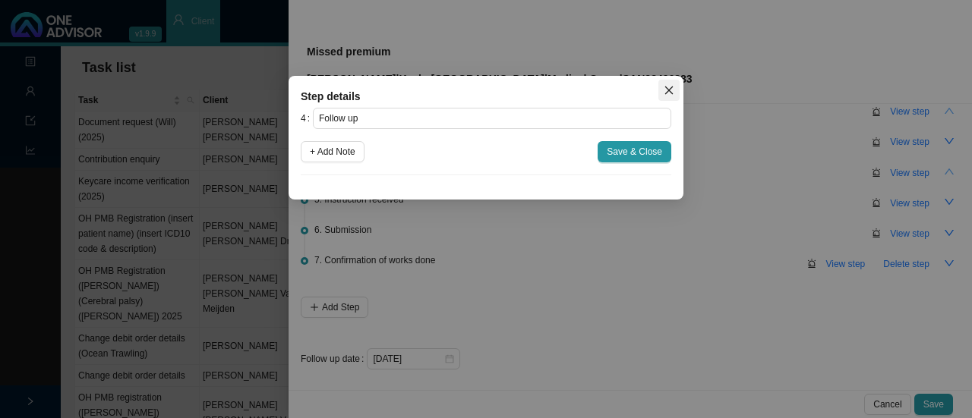
click at [668, 93] on icon "close" at bounding box center [668, 90] width 11 height 11
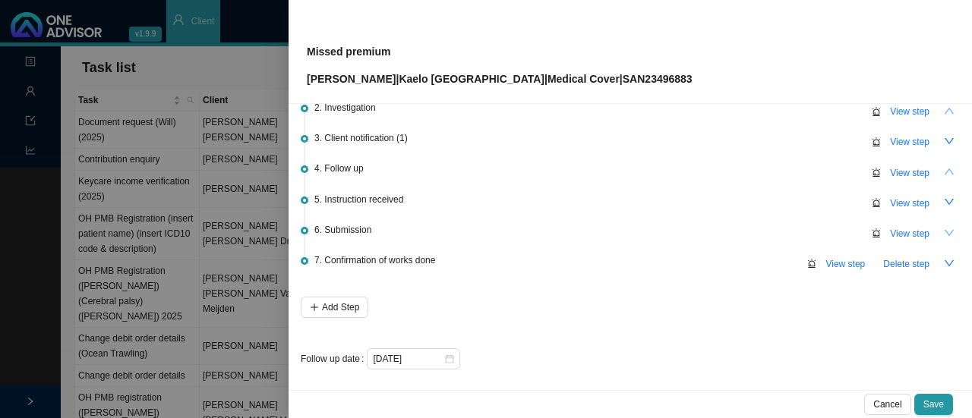
click at [944, 229] on icon "down" at bounding box center [949, 233] width 11 height 11
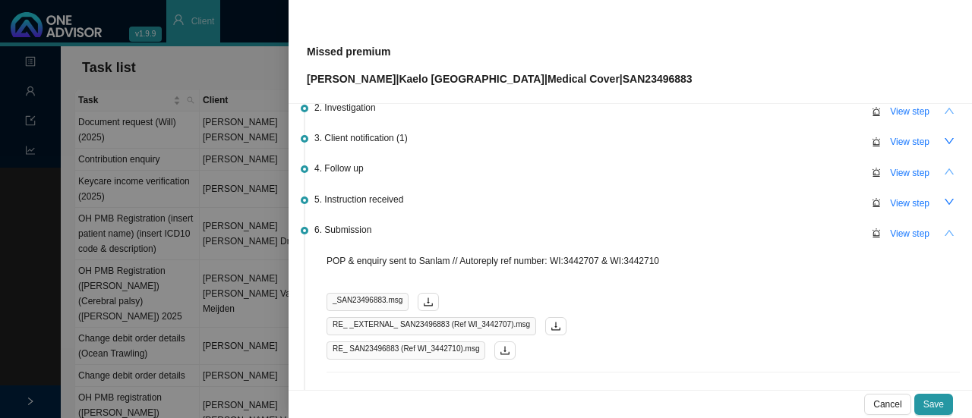
click at [944, 171] on icon "up" at bounding box center [949, 171] width 11 height 11
click at [944, 203] on icon "down" at bounding box center [949, 202] width 11 height 11
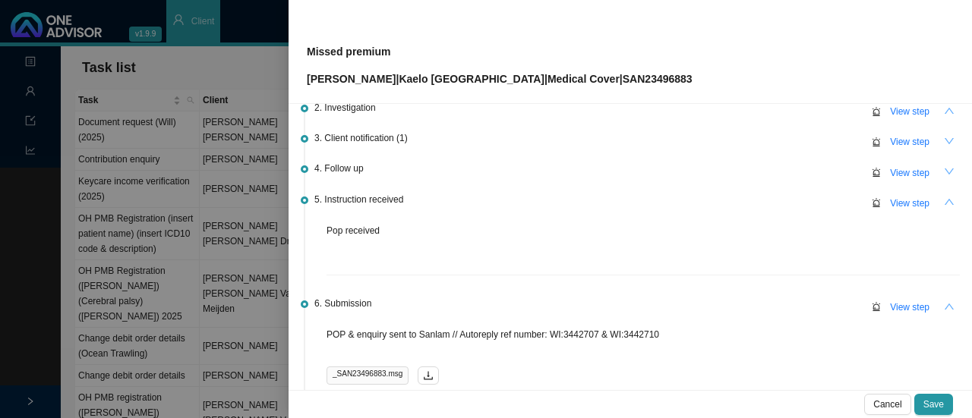
click at [944, 139] on icon "down" at bounding box center [949, 141] width 11 height 11
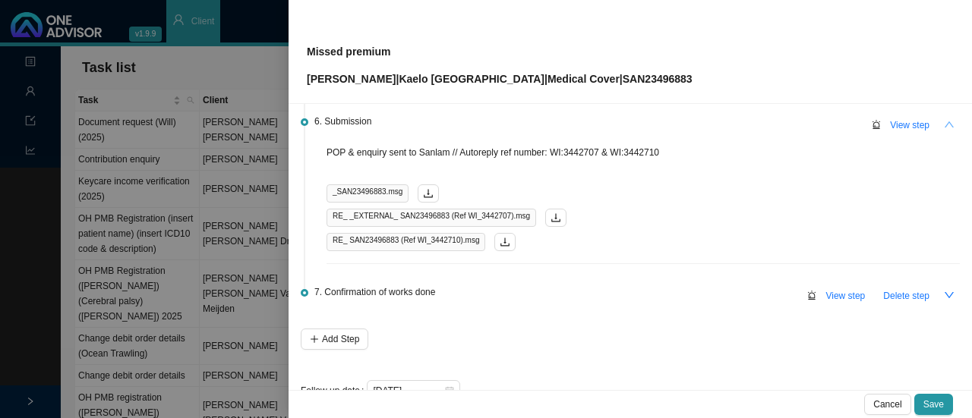
scroll to position [400, 0]
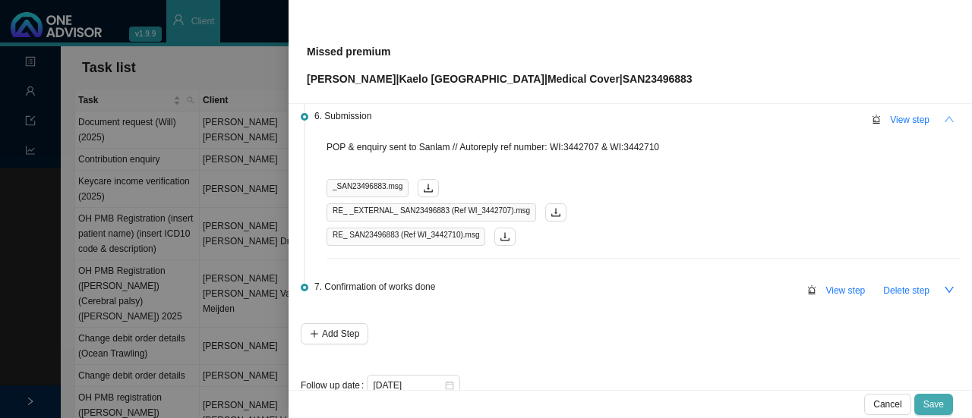
click at [945, 400] on button "Save" at bounding box center [933, 404] width 39 height 21
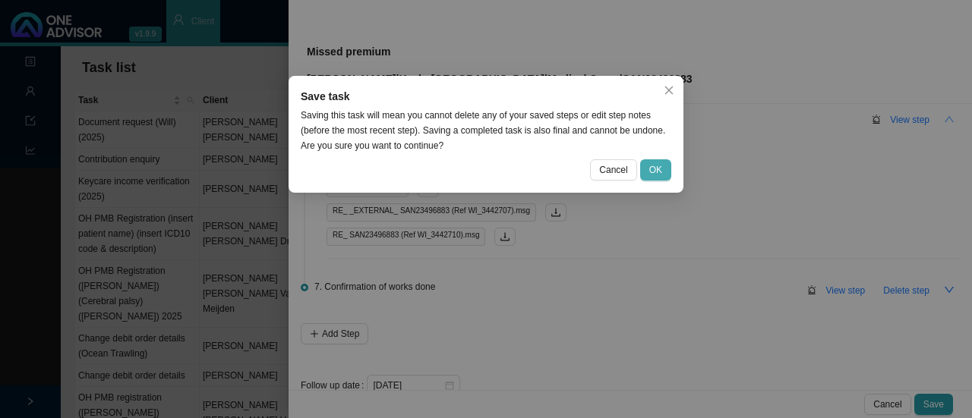
click at [663, 169] on button "OK" at bounding box center [655, 169] width 31 height 21
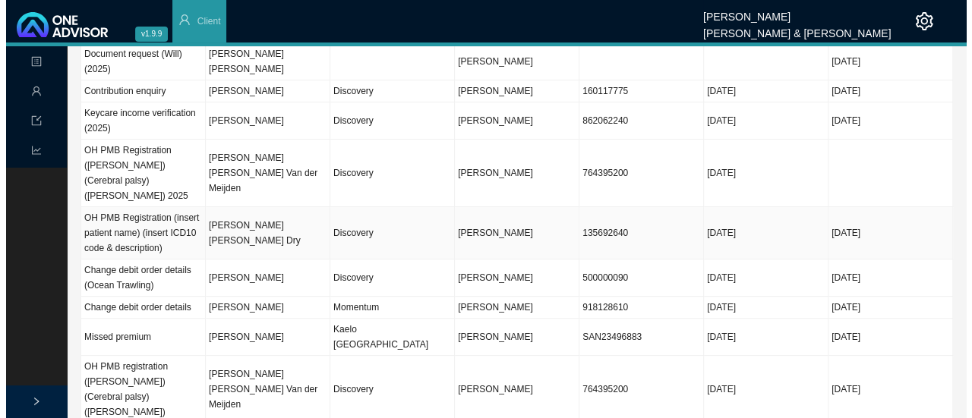
scroll to position [76, 0]
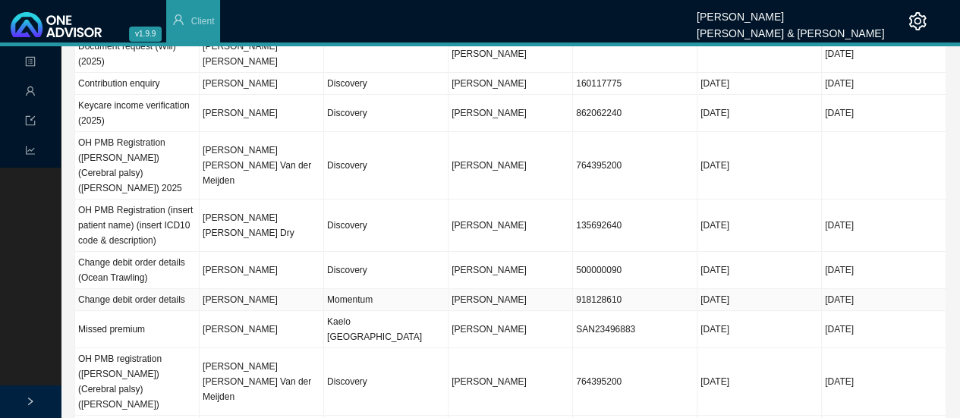
click at [332, 289] on td "Momentum" at bounding box center [386, 300] width 124 height 22
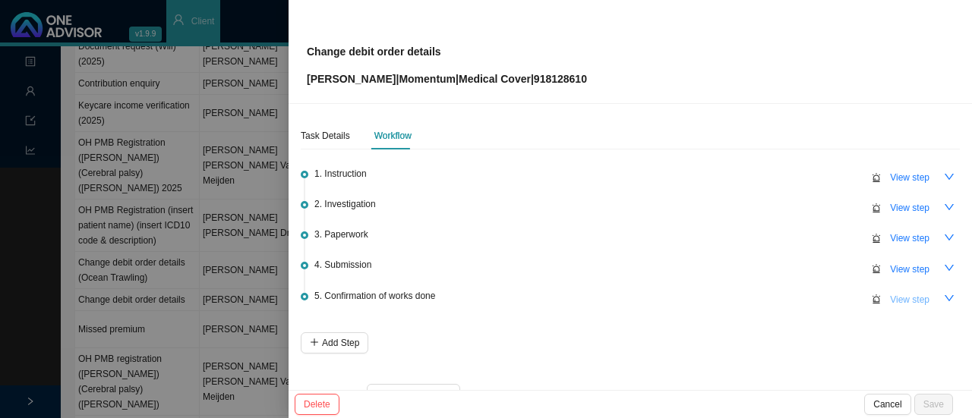
click at [901, 300] on span "View step" at bounding box center [909, 299] width 39 height 15
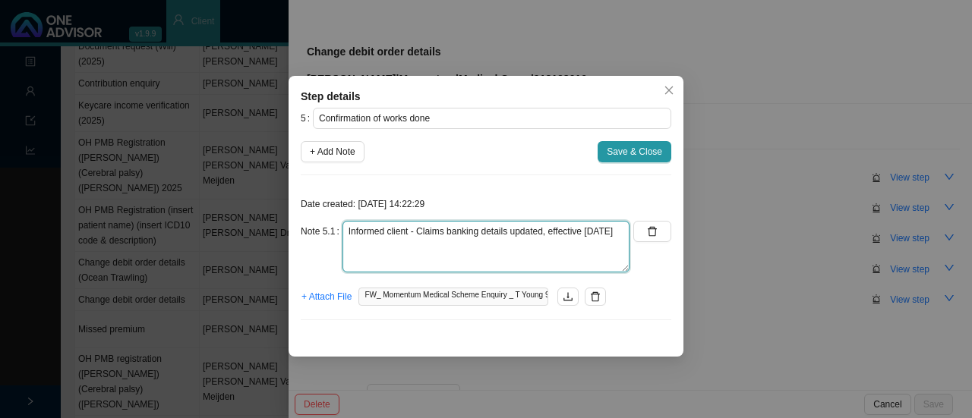
click at [418, 258] on textarea "Informed client - Claims banking details updated, effective [DATE]" at bounding box center [485, 247] width 287 height 52
type textarea "Informed client - Claims banking details updated, effective [DATE] Thank you fr…"
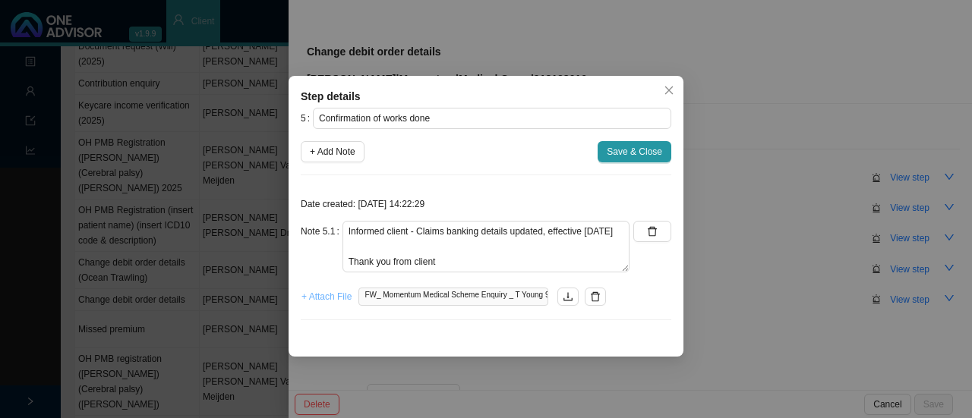
click at [327, 295] on span "+ Attach File" at bounding box center [326, 296] width 50 height 15
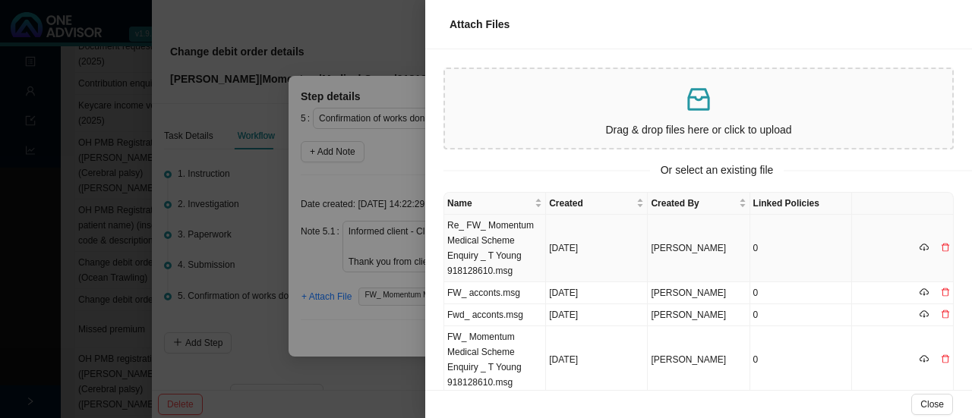
click at [490, 227] on td "Re_ FW_ Momentum Medical Scheme Enquiry _ T Young 918128610.msg" at bounding box center [495, 249] width 102 height 68
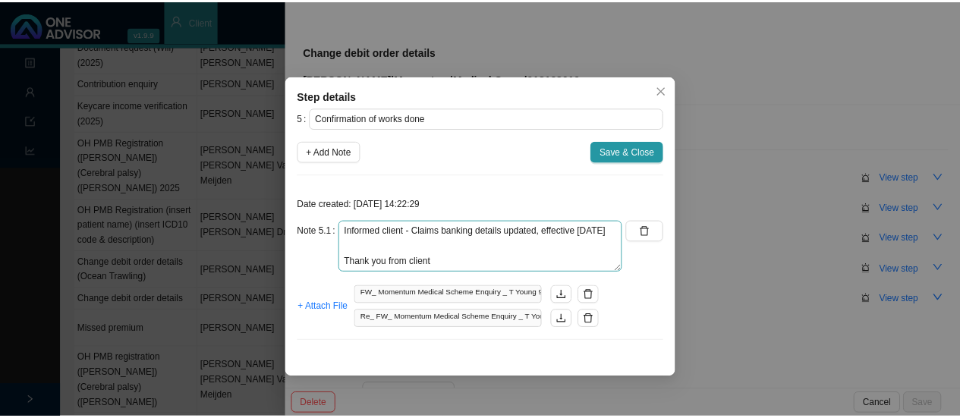
scroll to position [15, 0]
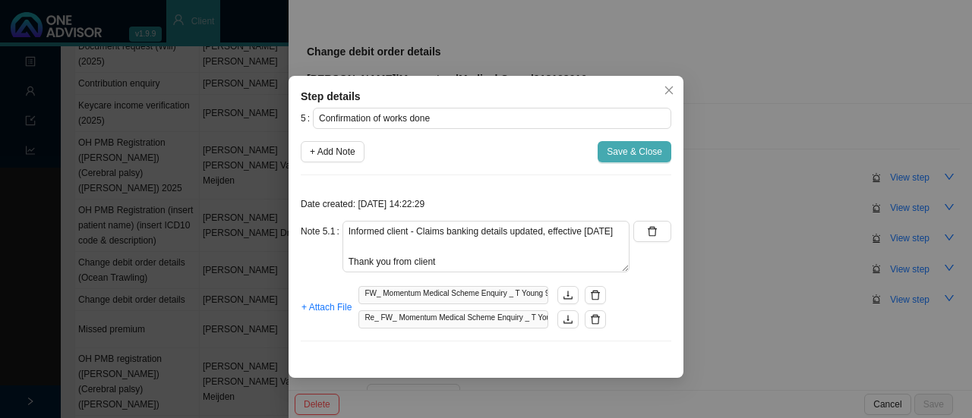
click at [629, 154] on span "Save & Close" at bounding box center [634, 151] width 55 height 15
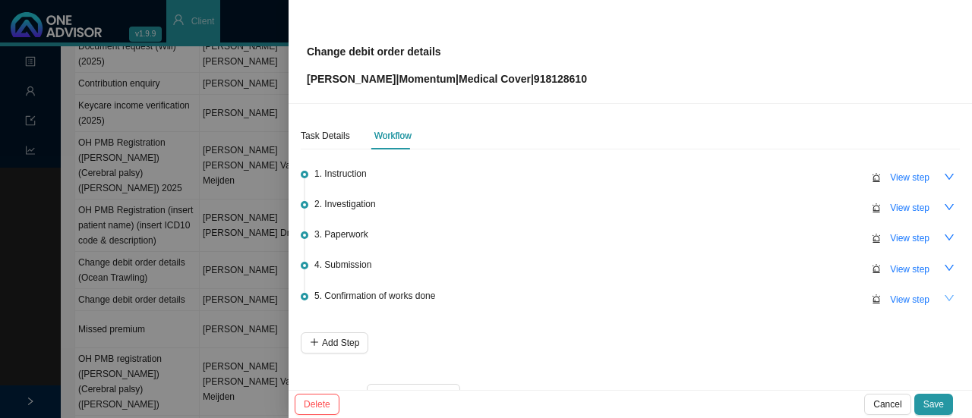
click at [944, 297] on icon "down" at bounding box center [949, 298] width 11 height 11
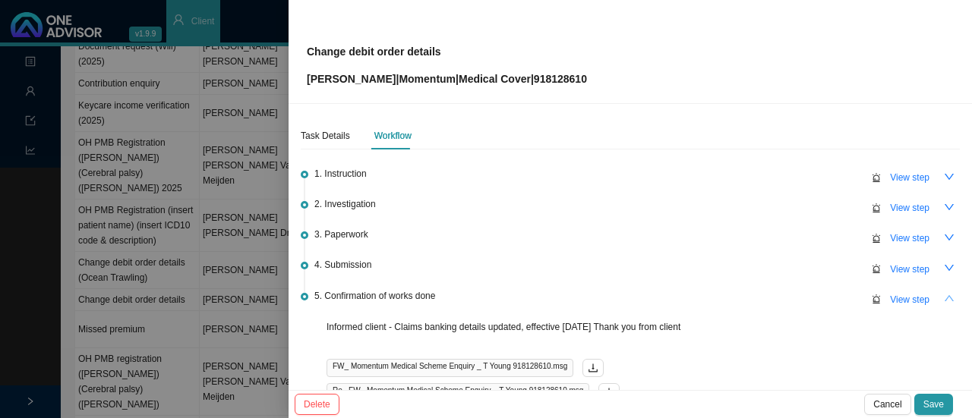
click at [944, 297] on icon "up" at bounding box center [949, 298] width 11 height 11
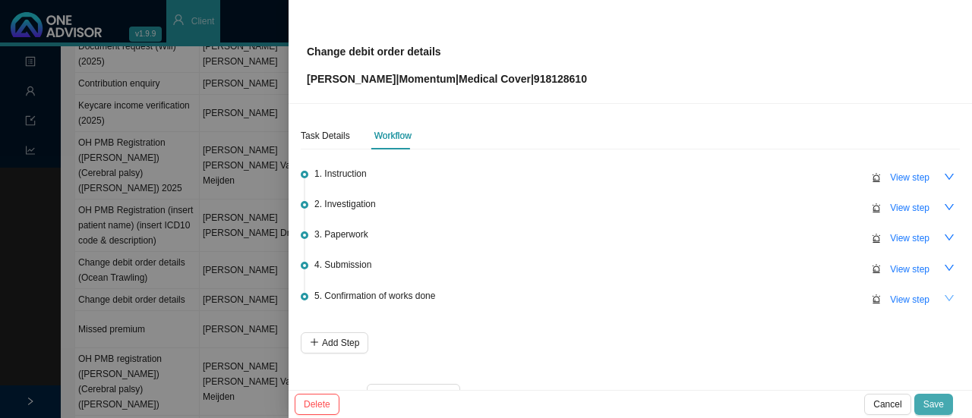
click at [940, 401] on span "Save" at bounding box center [933, 404] width 20 height 15
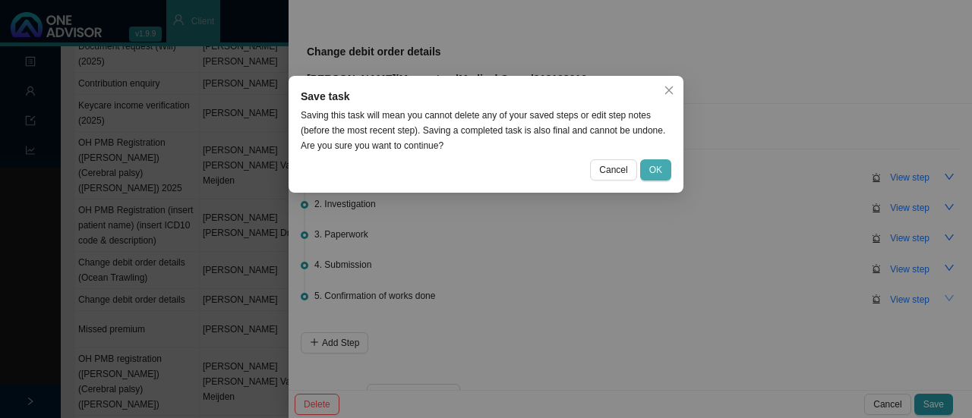
click at [662, 174] on button "OK" at bounding box center [655, 169] width 31 height 21
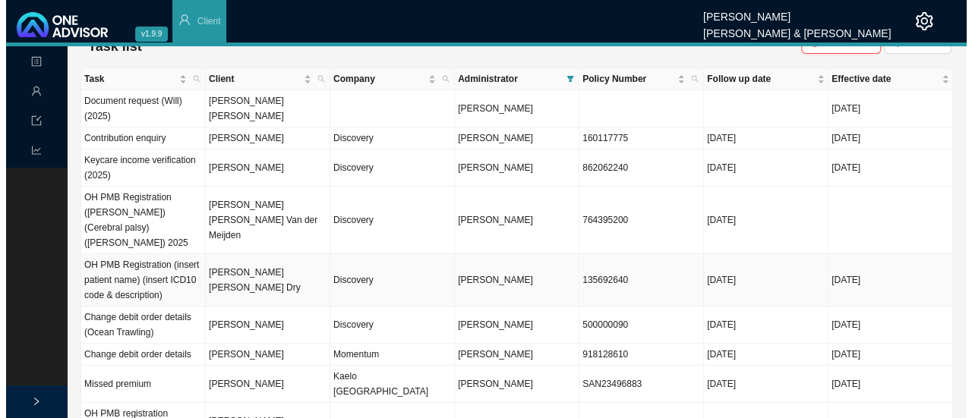
scroll to position [0, 0]
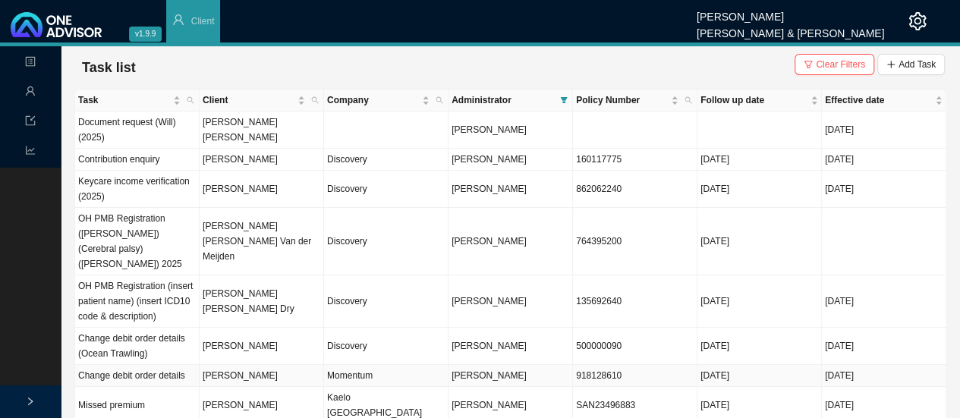
click at [471, 370] on span "[PERSON_NAME]" at bounding box center [489, 375] width 75 height 11
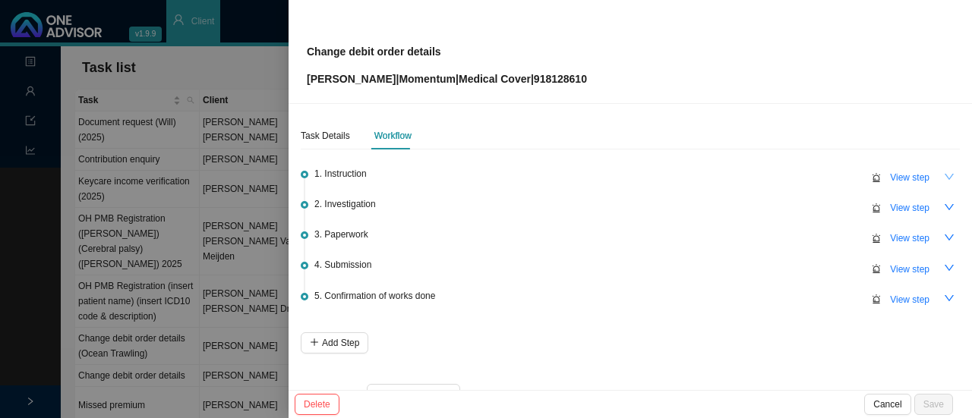
click at [944, 179] on icon "down" at bounding box center [949, 177] width 11 height 11
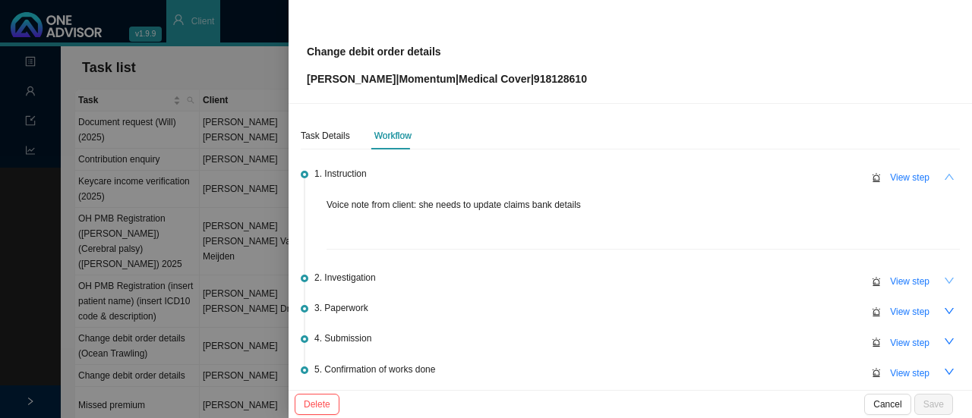
click at [944, 280] on icon "down" at bounding box center [949, 281] width 11 height 11
click at [902, 177] on span "View step" at bounding box center [909, 177] width 39 height 15
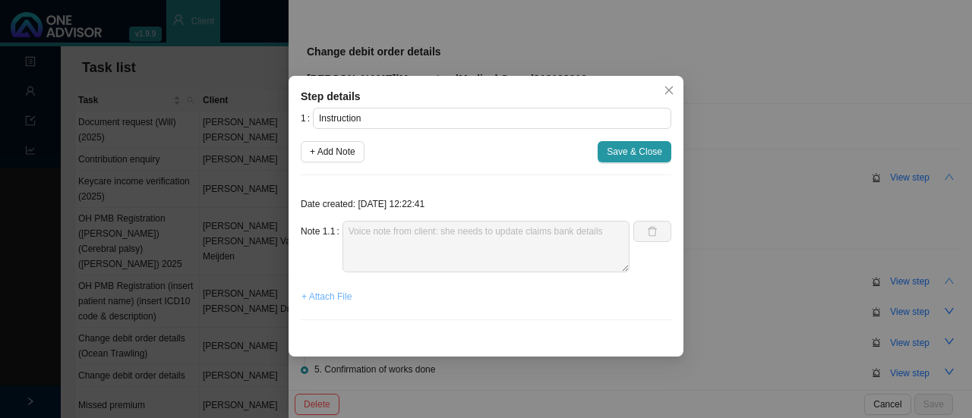
click at [339, 301] on span "+ Attach File" at bounding box center [326, 296] width 50 height 15
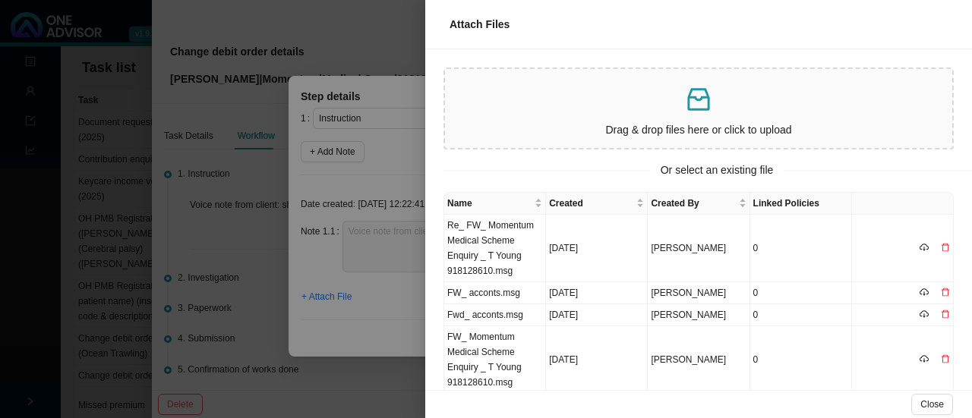
click at [616, 118] on div "Drag & drop files here or click to upload" at bounding box center [698, 108] width 495 height 67
click at [625, 113] on p at bounding box center [698, 99] width 495 height 31
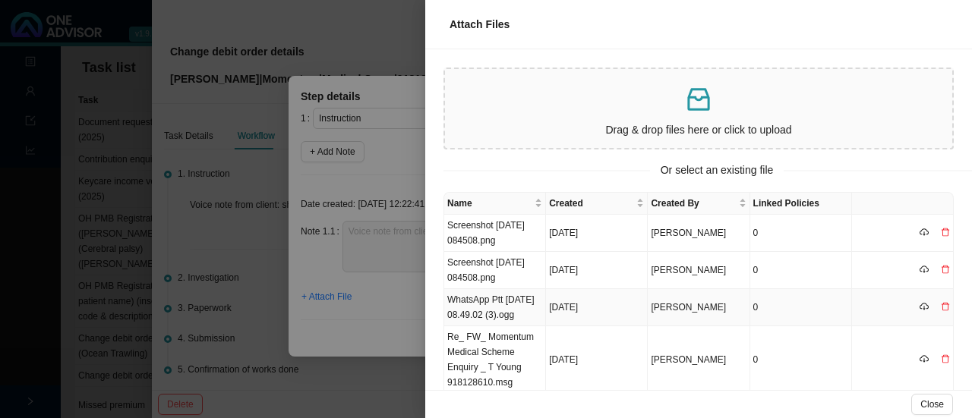
click at [474, 312] on td "WhatsApp Ptt [DATE] 08.49.02 (3).ogg" at bounding box center [495, 307] width 102 height 37
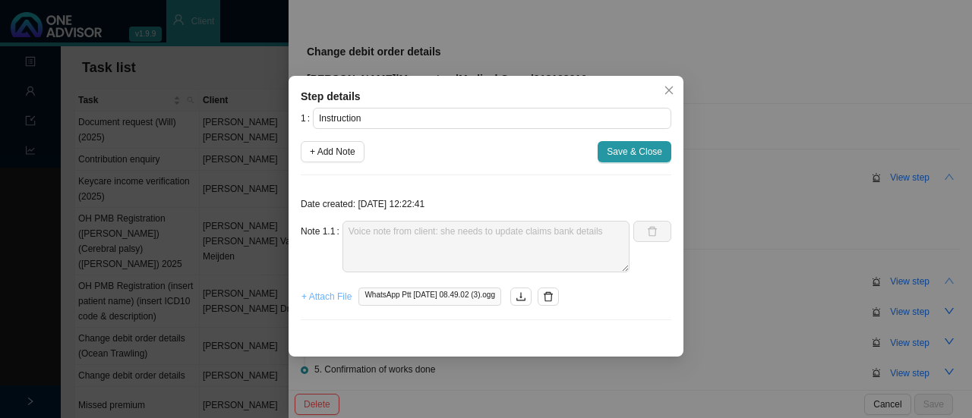
click at [339, 297] on span "+ Attach File" at bounding box center [326, 296] width 50 height 15
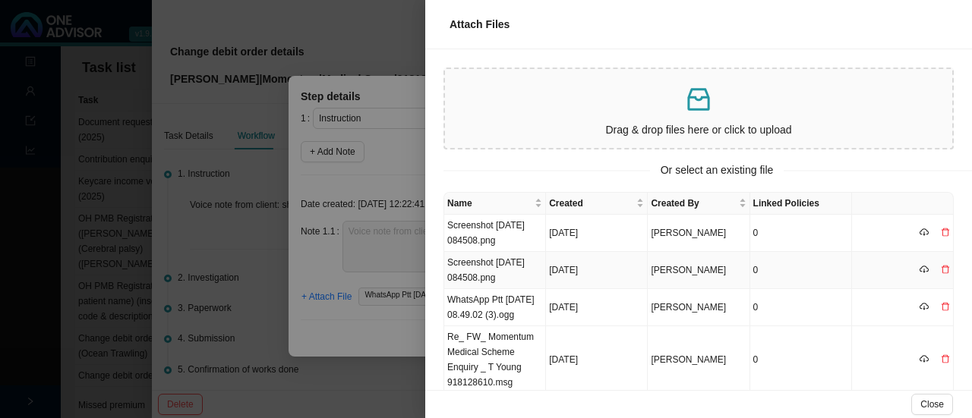
click at [465, 270] on td "Screenshot [DATE] 084508.png" at bounding box center [495, 270] width 102 height 37
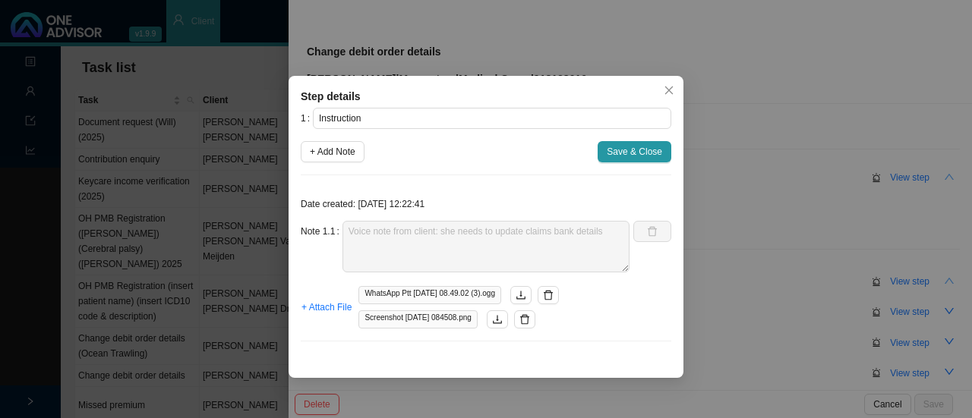
click at [648, 157] on span "Save & Close" at bounding box center [634, 151] width 55 height 15
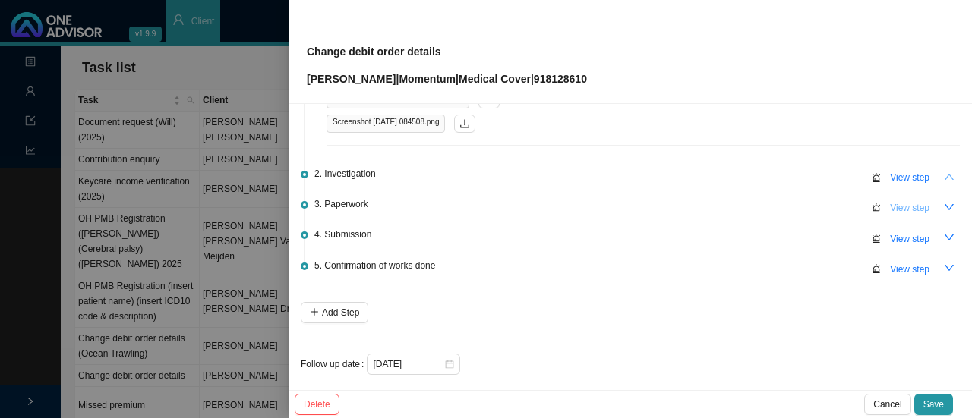
scroll to position [152, 0]
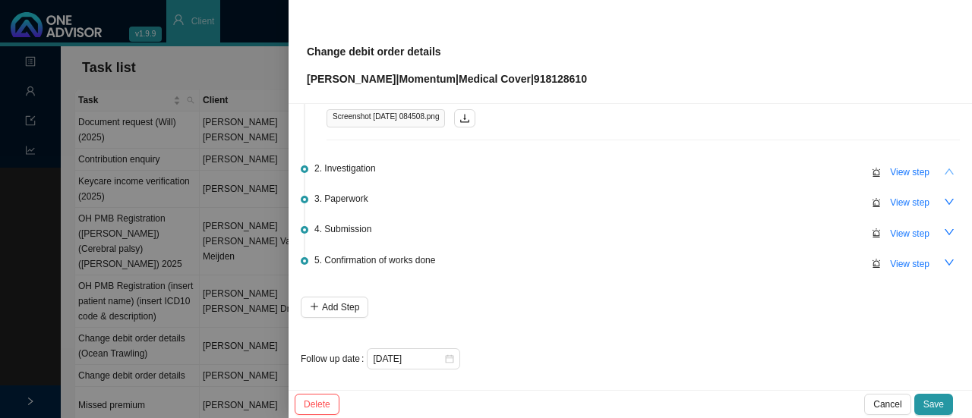
click at [943, 172] on button "button" at bounding box center [948, 171] width 21 height 21
click at [946, 400] on button "Save" at bounding box center [933, 404] width 39 height 21
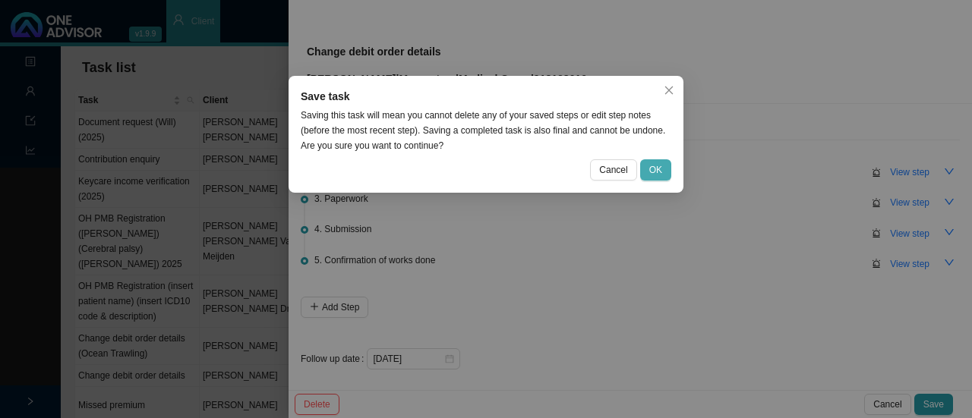
click at [662, 174] on span "OK" at bounding box center [655, 169] width 13 height 15
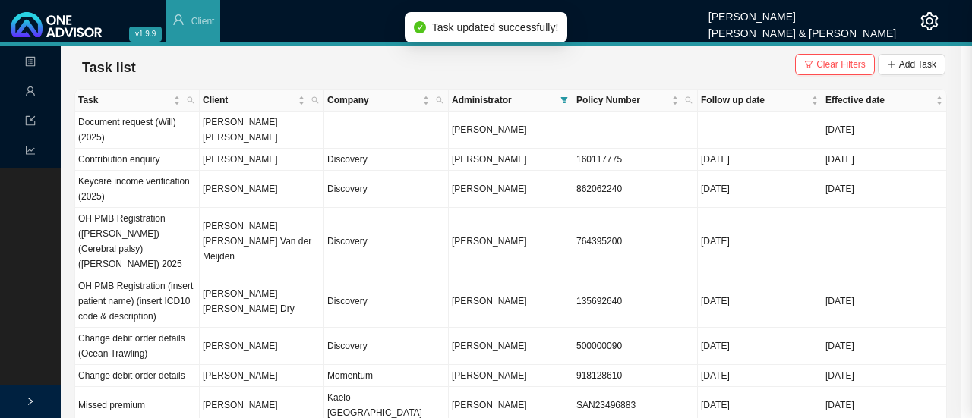
scroll to position [0, 0]
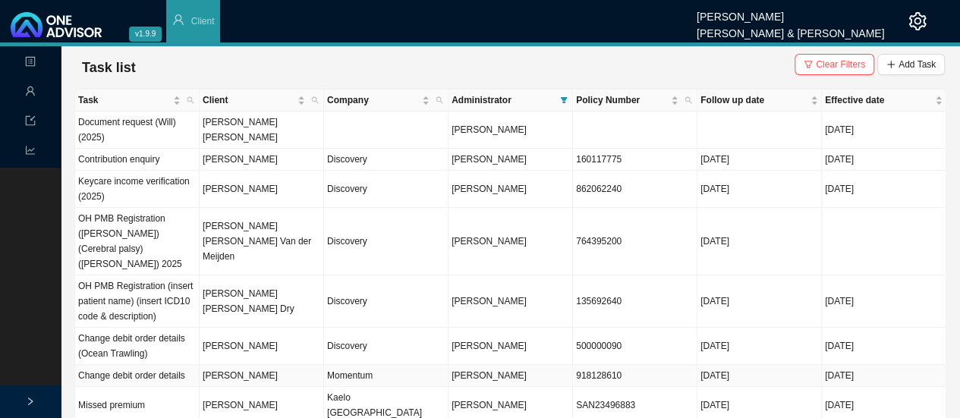
click at [347, 365] on td "Momentum" at bounding box center [386, 376] width 124 height 22
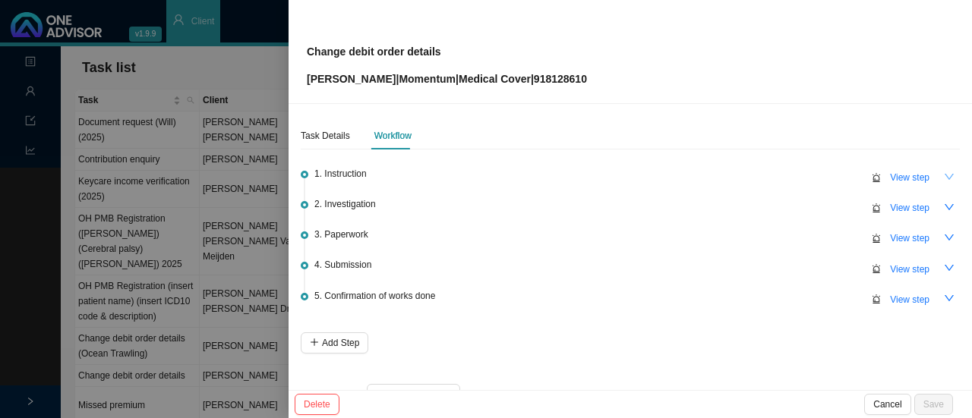
click at [938, 181] on button "button" at bounding box center [948, 176] width 21 height 21
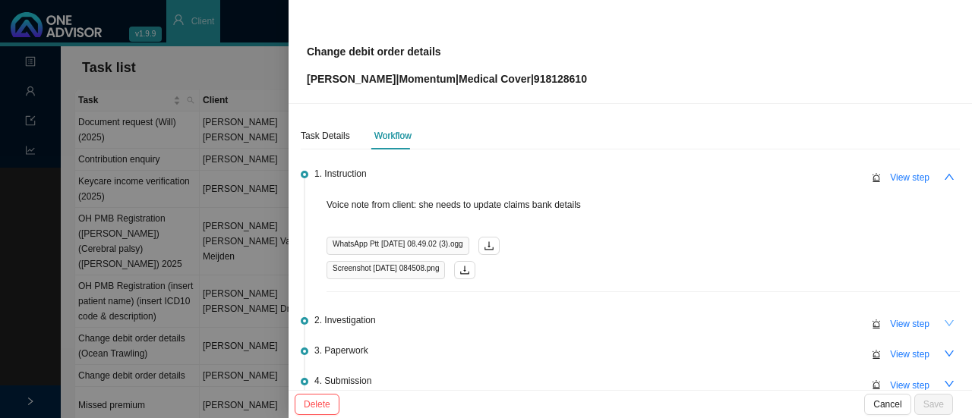
click at [944, 320] on icon "down" at bounding box center [949, 323] width 11 height 11
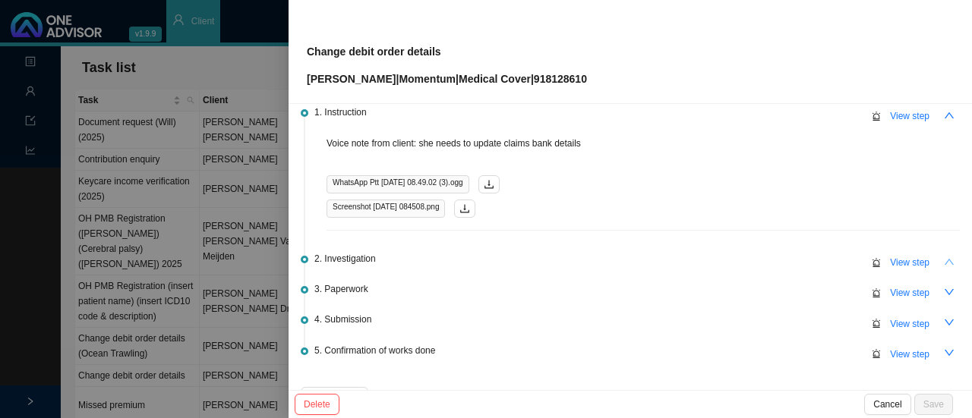
scroll to position [76, 0]
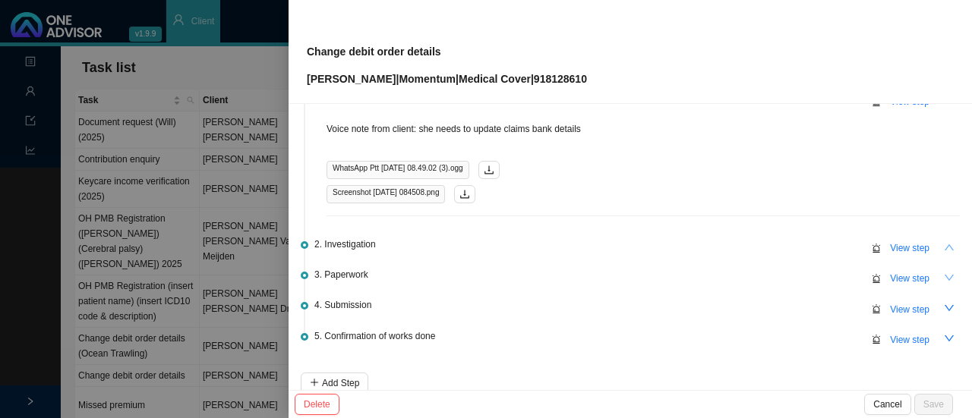
click at [944, 279] on icon "down" at bounding box center [949, 278] width 11 height 11
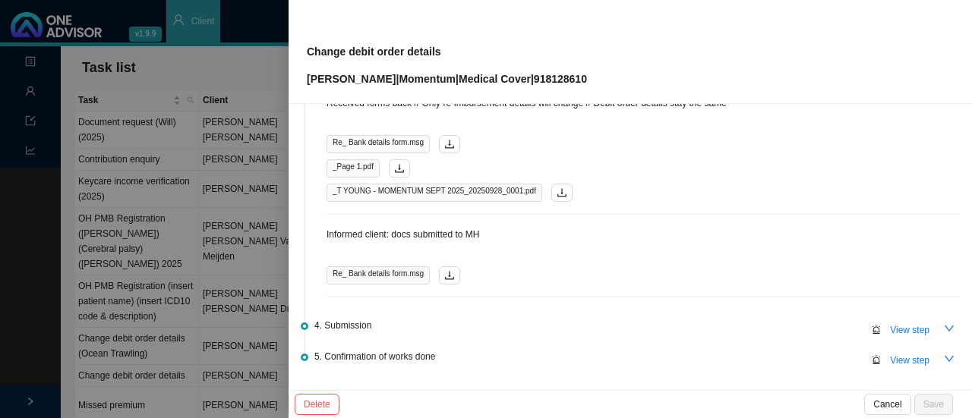
scroll to position [380, 0]
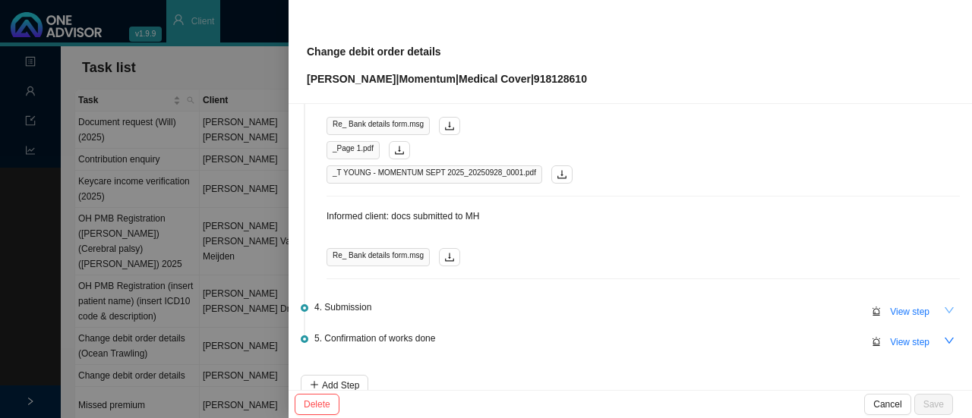
click at [944, 310] on icon "down" at bounding box center [949, 310] width 11 height 11
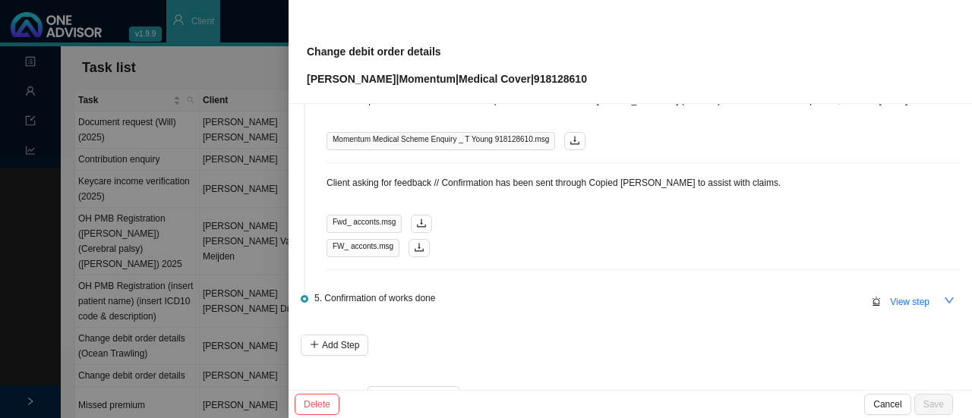
scroll to position [759, 0]
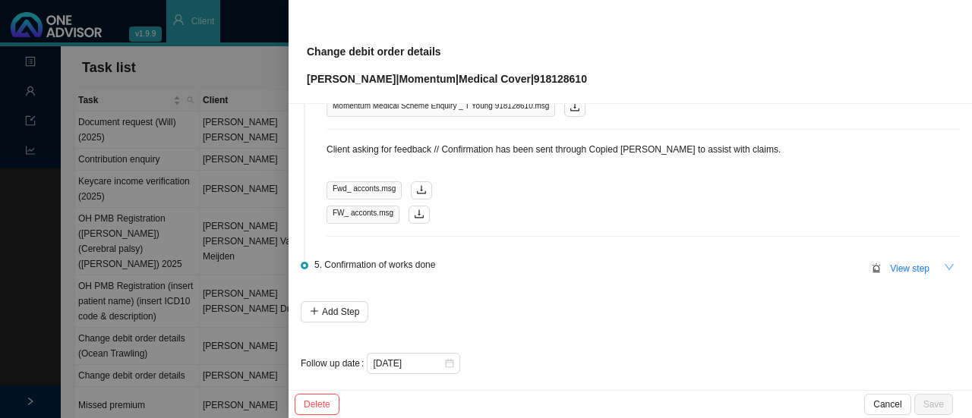
click at [943, 266] on button "button" at bounding box center [948, 267] width 21 height 21
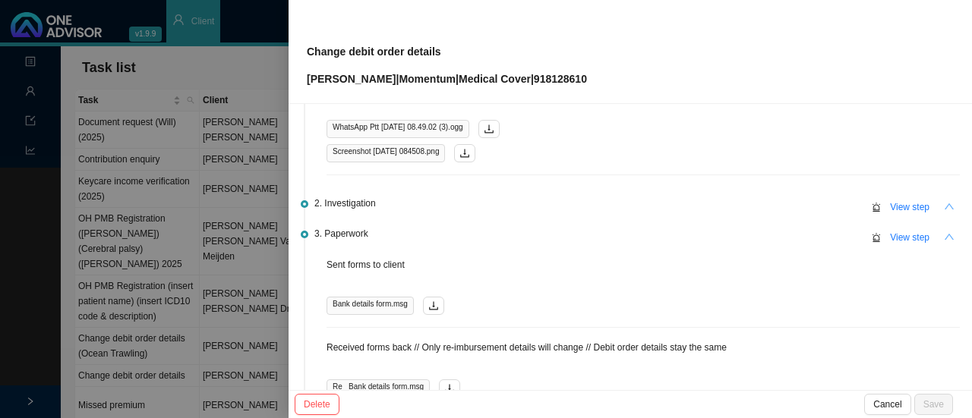
scroll to position [0, 0]
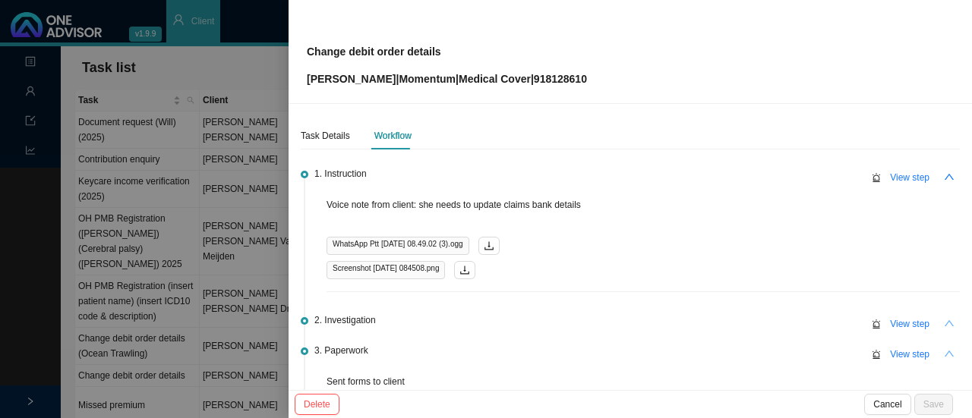
click at [944, 321] on icon "up" at bounding box center [949, 323] width 11 height 11
click at [890, 321] on span "View step" at bounding box center [909, 324] width 39 height 15
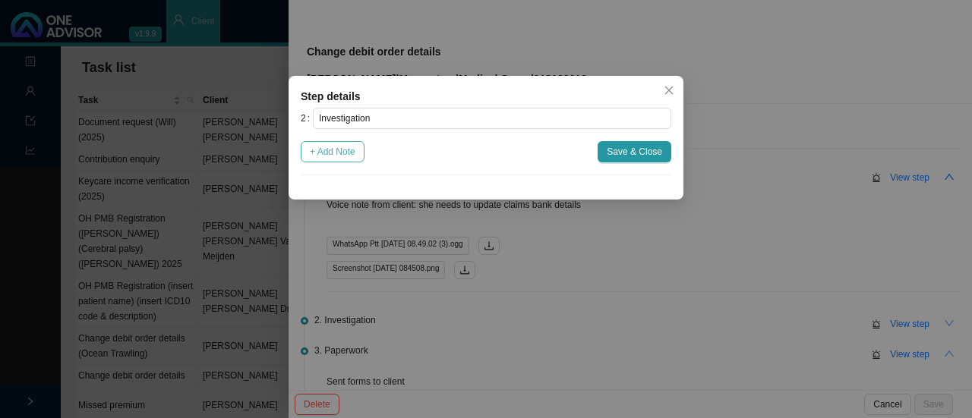
click at [343, 153] on span "+ Add Note" at bounding box center [333, 151] width 46 height 15
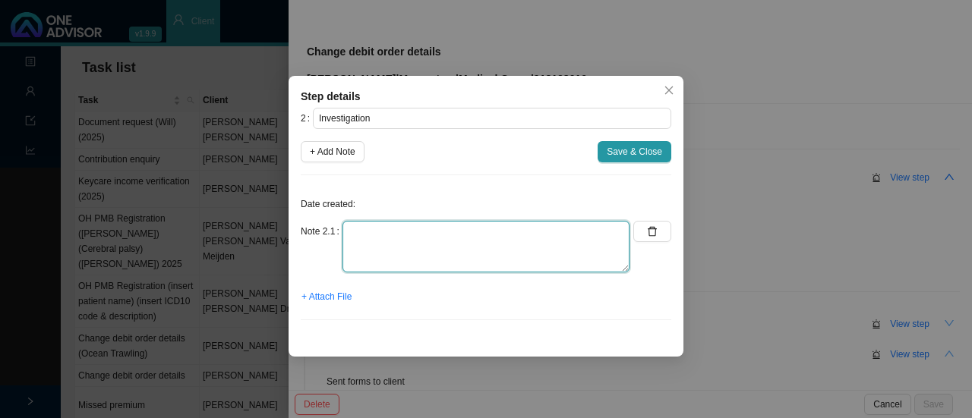
click at [374, 237] on textarea at bounding box center [485, 247] width 287 height 52
type textarea "N/A"
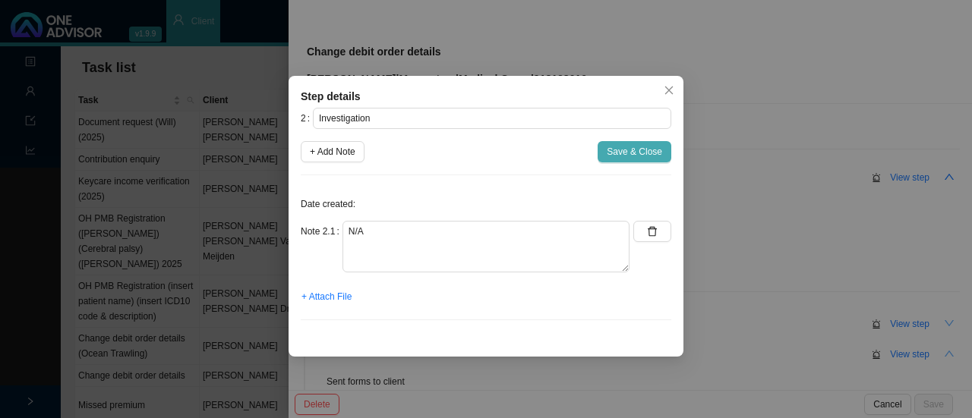
click at [647, 147] on span "Save & Close" at bounding box center [634, 151] width 55 height 15
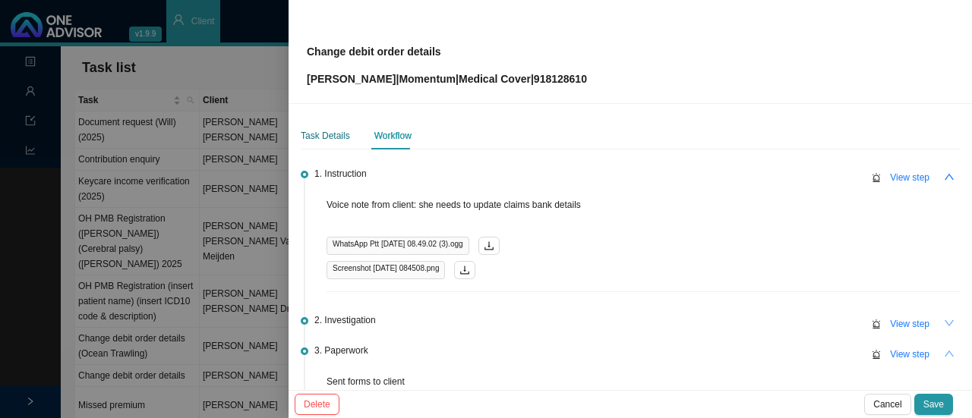
click at [329, 140] on div "Task Details" at bounding box center [325, 135] width 49 height 15
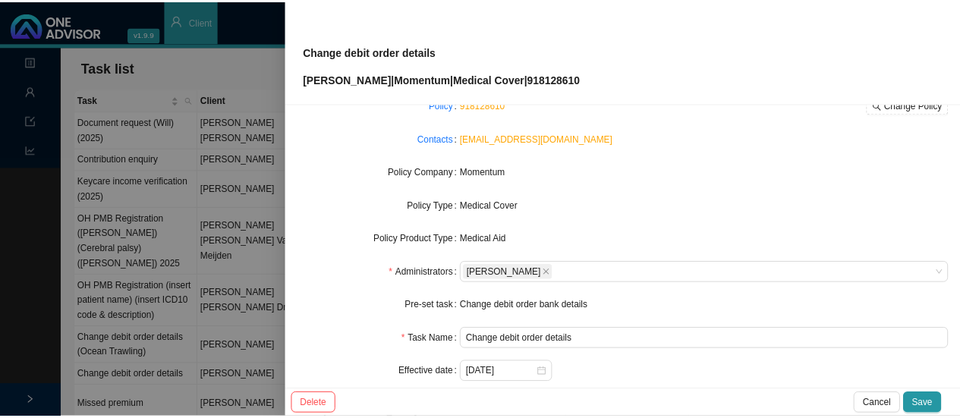
scroll to position [152, 0]
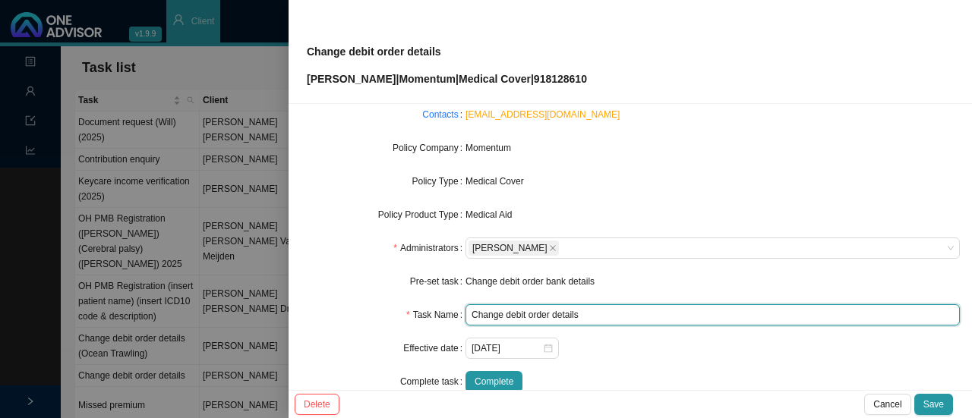
click at [600, 315] on input "Change debit order details" at bounding box center [712, 314] width 494 height 21
click at [527, 320] on input "Change debit order details" at bounding box center [712, 314] width 494 height 21
click at [502, 314] on input "Change debit order details" at bounding box center [712, 314] width 494 height 21
click at [612, 311] on input "Change debit order details" at bounding box center [712, 314] width 494 height 21
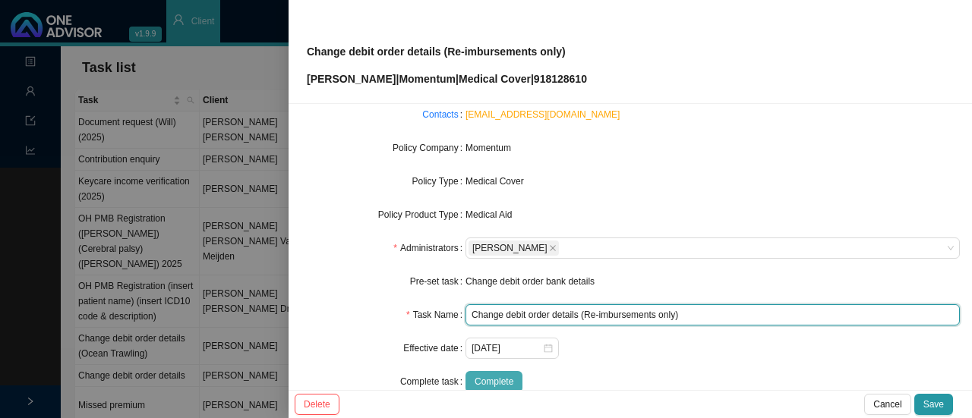
type input "Change debit order details (Re-imbursements only)"
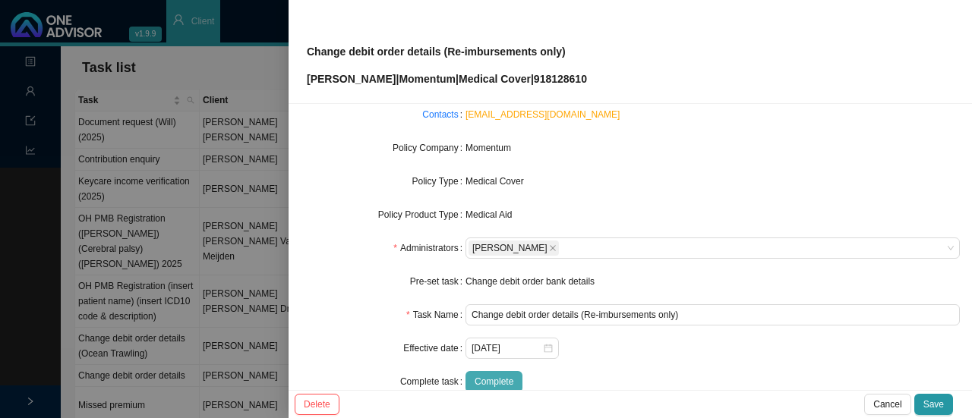
click at [491, 378] on span "Complete" at bounding box center [493, 381] width 39 height 15
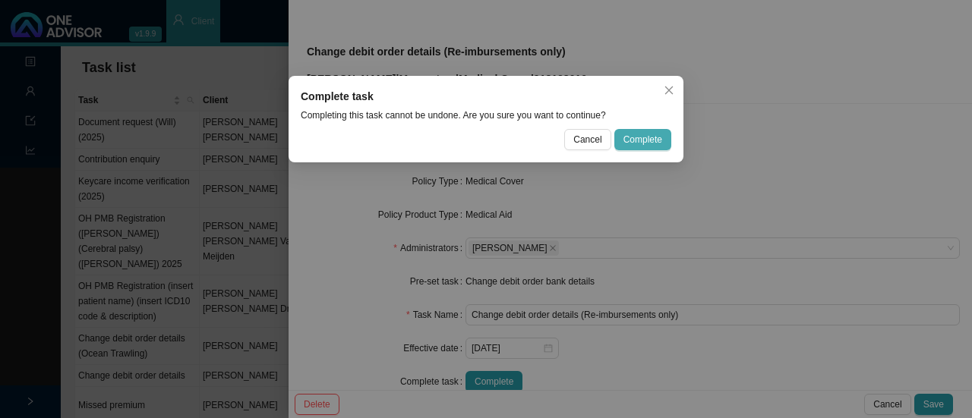
click at [639, 143] on span "Complete" at bounding box center [642, 139] width 39 height 15
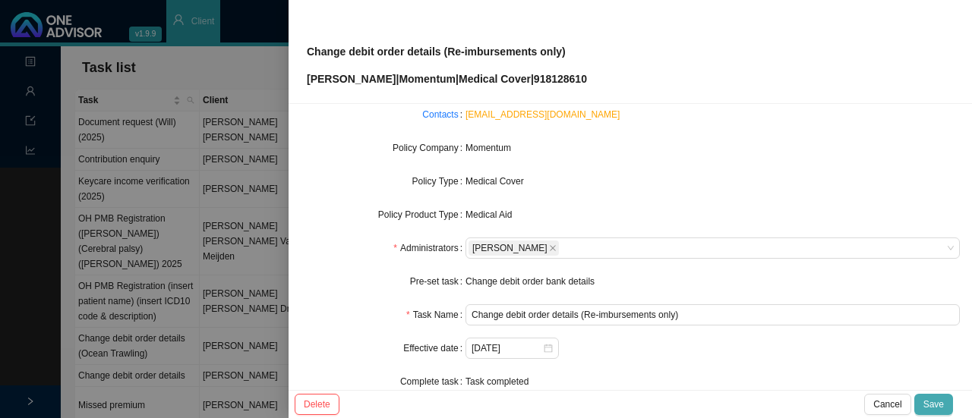
click at [941, 398] on span "Save" at bounding box center [933, 404] width 20 height 15
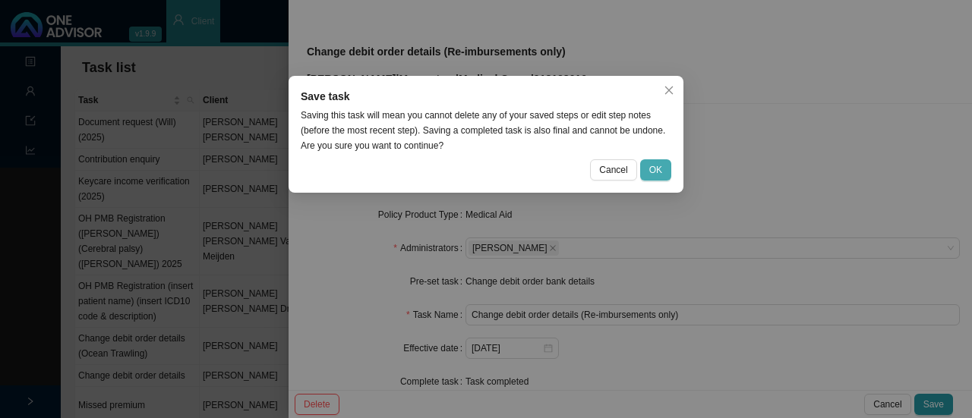
click at [651, 167] on span "OK" at bounding box center [655, 169] width 13 height 15
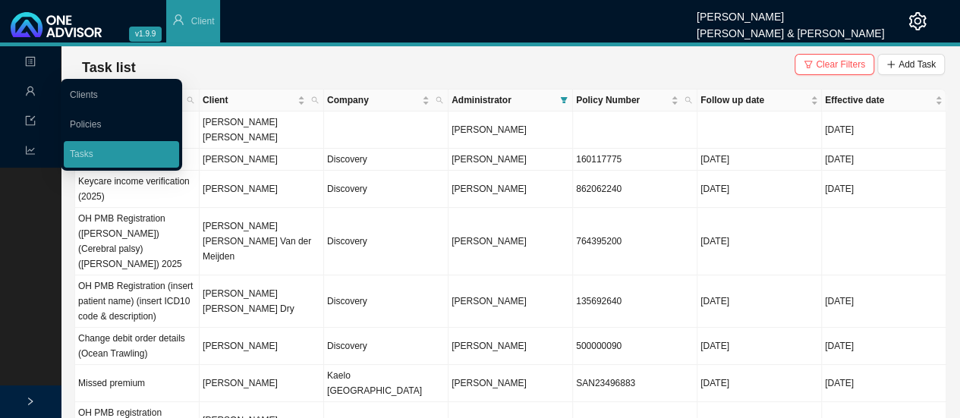
drag, startPoint x: 102, startPoint y: 91, endPoint x: 112, endPoint y: 93, distance: 10.0
click at [98, 91] on link "Clients" at bounding box center [84, 95] width 28 height 11
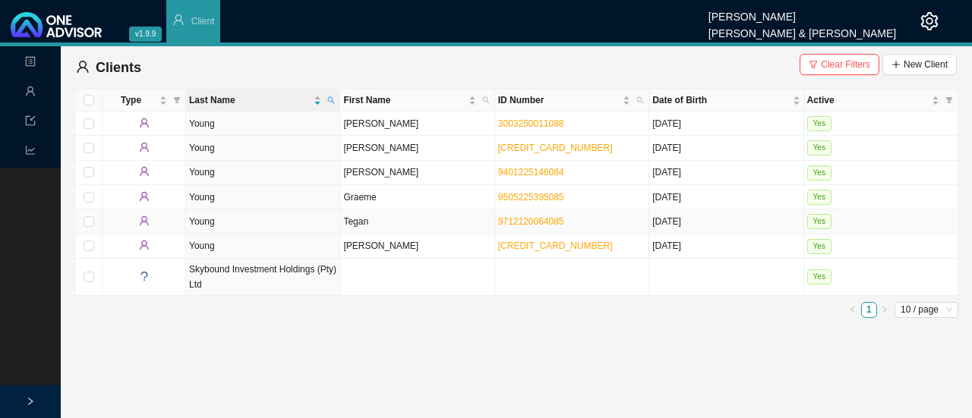
click at [203, 219] on td "Young" at bounding box center [263, 222] width 154 height 24
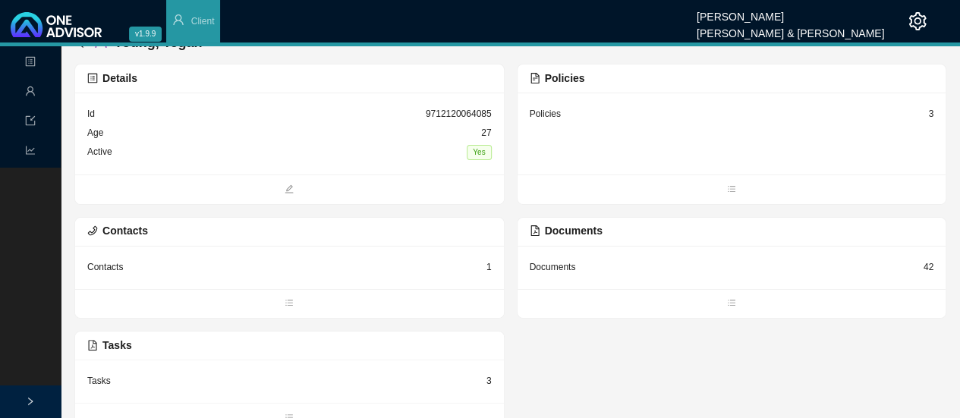
scroll to position [36, 0]
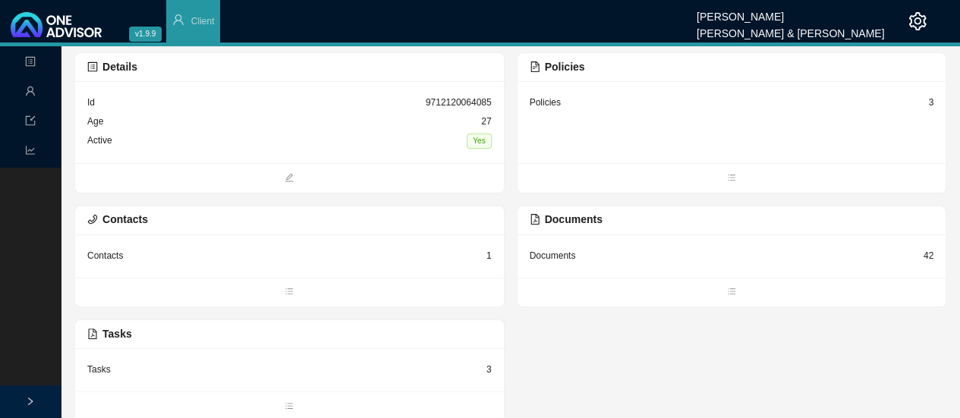
click at [94, 370] on div "Tasks" at bounding box center [99, 369] width 24 height 15
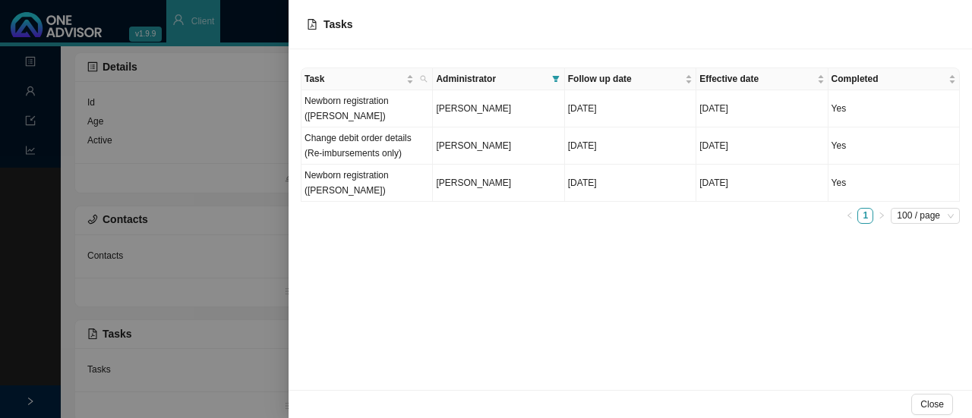
click at [217, 209] on div at bounding box center [486, 209] width 972 height 418
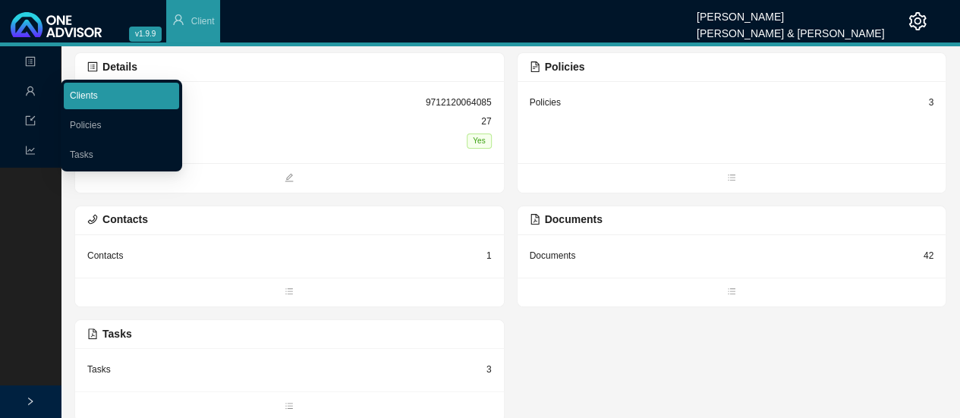
click at [98, 94] on link "Clients" at bounding box center [84, 95] width 28 height 11
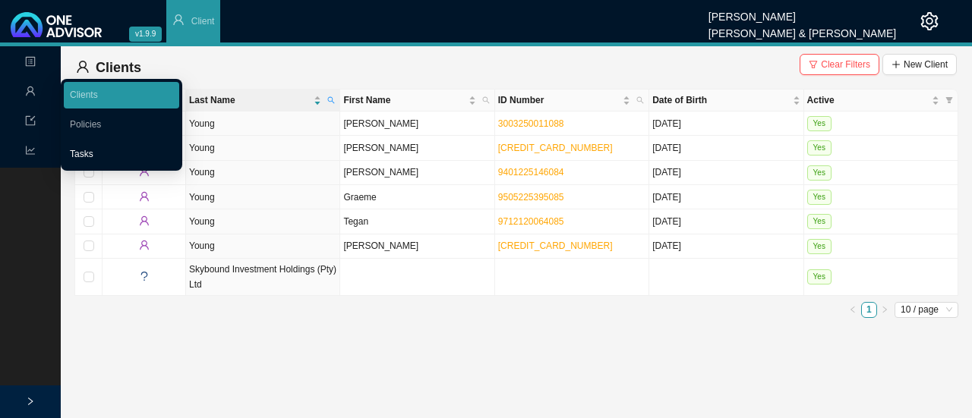
drag, startPoint x: 102, startPoint y: 150, endPoint x: 123, endPoint y: 148, distance: 20.6
click at [93, 149] on link "Tasks" at bounding box center [82, 154] width 24 height 11
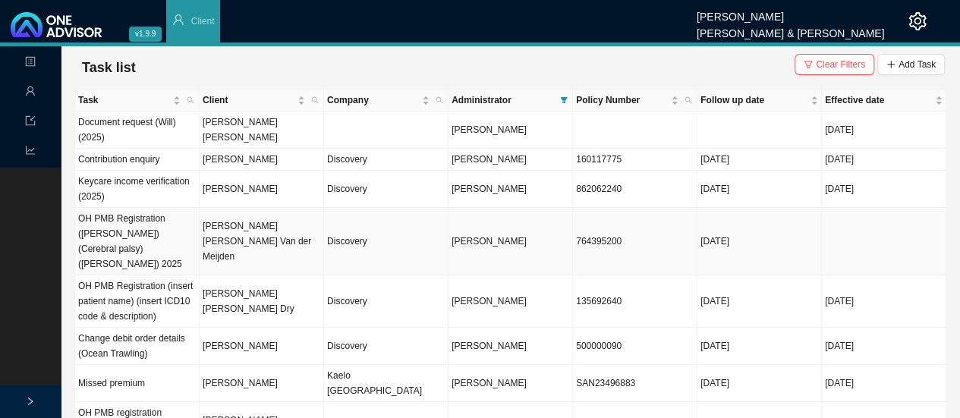
click at [245, 232] on td "[PERSON_NAME] [PERSON_NAME] Van der Meijden" at bounding box center [262, 242] width 124 height 68
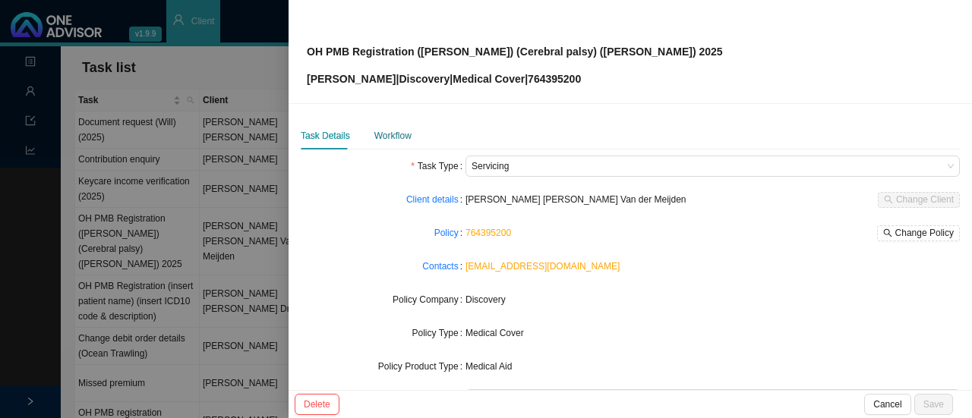
click at [389, 140] on div "Workflow" at bounding box center [392, 135] width 37 height 15
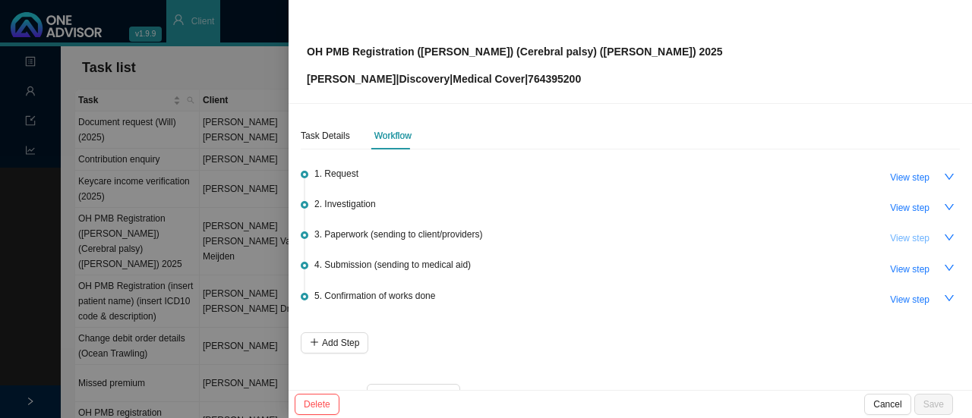
click at [910, 241] on span "View step" at bounding box center [909, 238] width 39 height 15
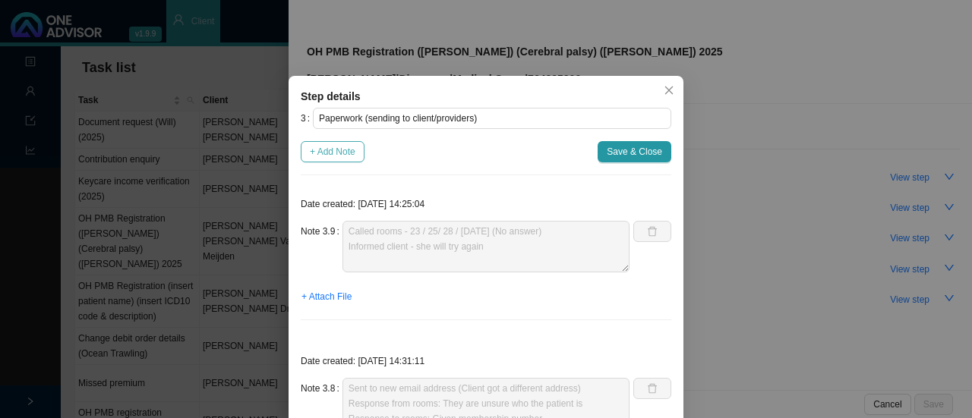
click at [326, 148] on span "+ Add Note" at bounding box center [333, 151] width 46 height 15
type textarea "Called rooms - 23 / 25/ 28 / [DATE] (No answer) Informed client - she will try …"
type textarea "Sent to new email address (Client got a different address) Response from rooms:…"
type textarea "Contacted client // Informed client: tried to contact the rooms multiple times.…"
type textarea "Follow up with rooms"
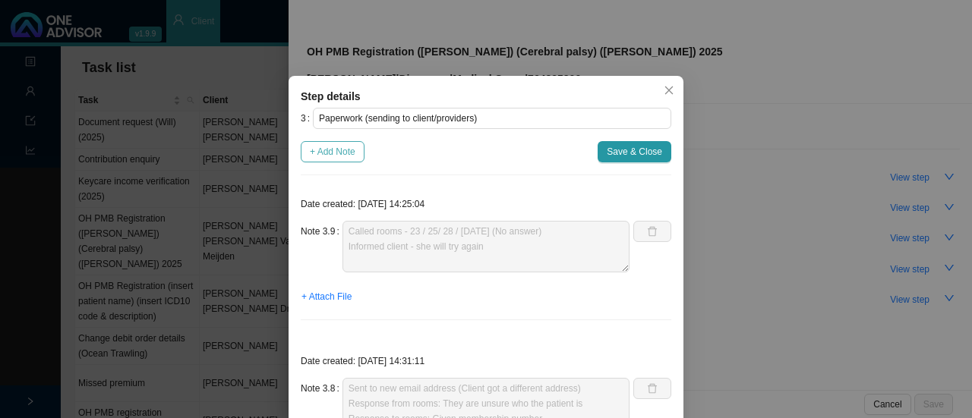
type textarea "Tried to call rooms - No answer Follow up with client too."
type textarea "Sent forms to provider"
type textarea "Called client [DATE]. Reminder to send through forms. Client mentioned she woul…"
type textarea "Follow up with client (whatsapp & phone call): - Client will send us form with …"
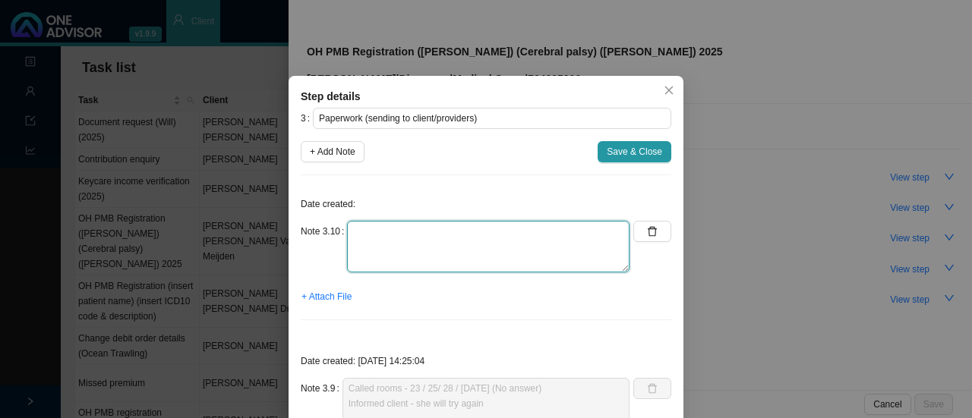
click at [392, 242] on textarea at bounding box center [488, 247] width 282 height 52
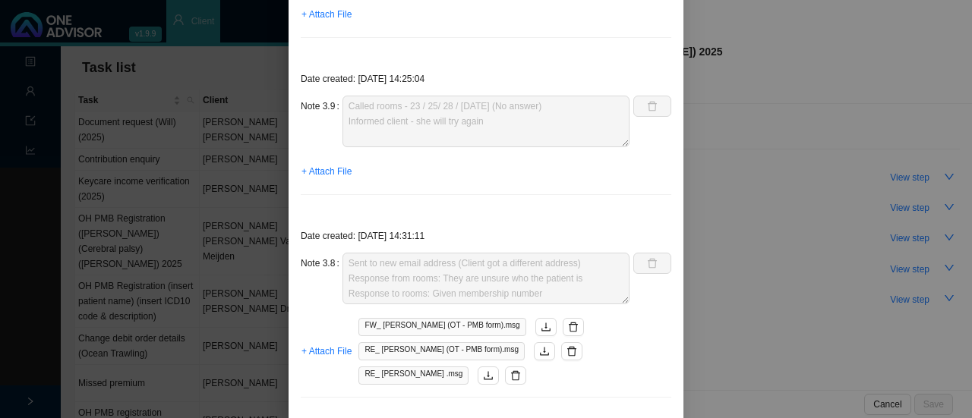
scroll to position [304, 0]
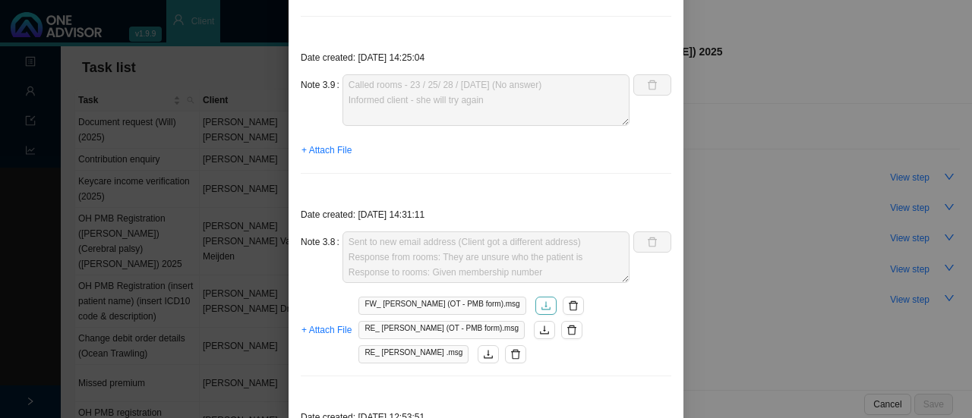
type textarea "Client has asked us to resend email to rooms"
click at [541, 304] on icon "download" at bounding box center [546, 306] width 11 height 11
